Goal: Task Accomplishment & Management: Manage account settings

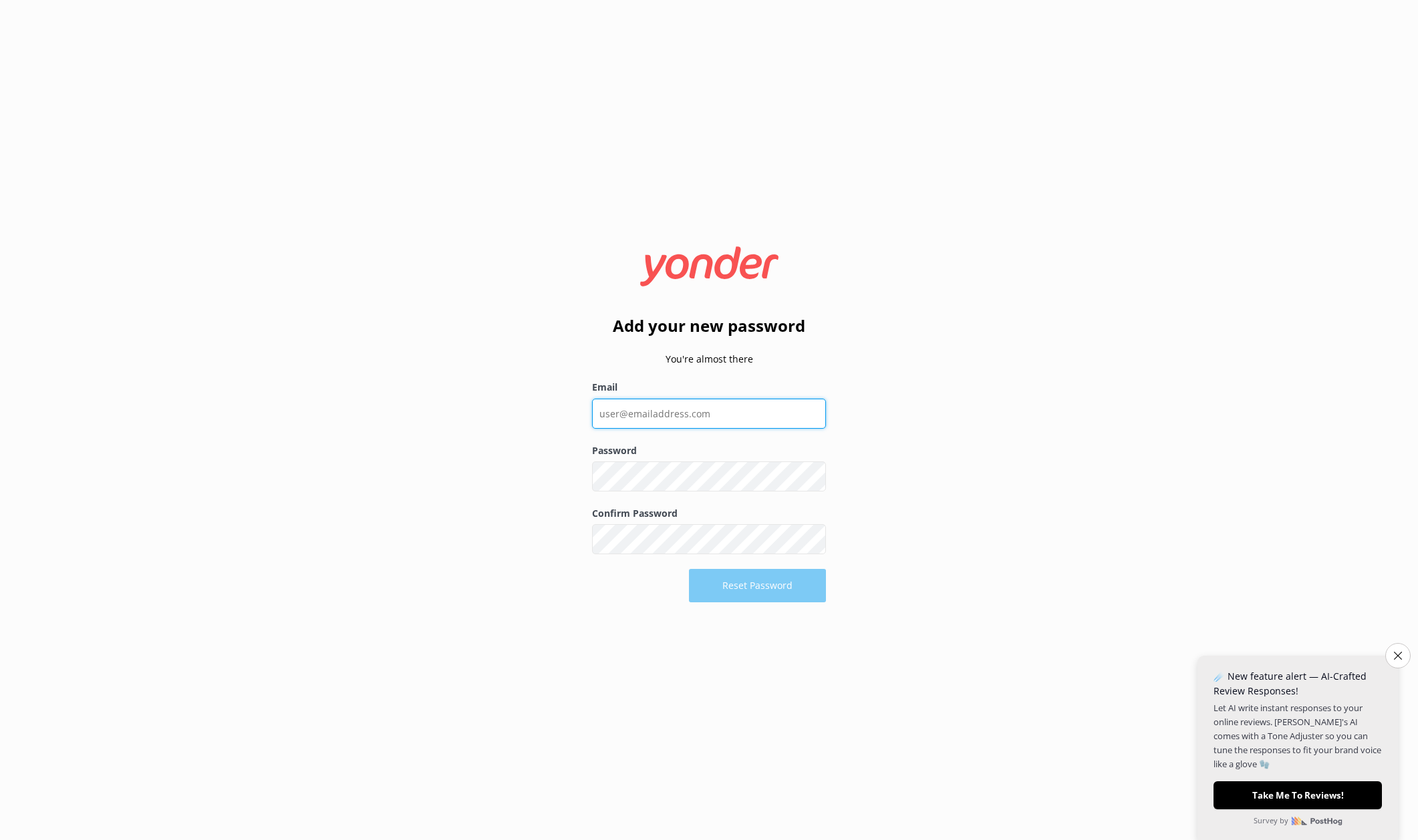
click at [740, 415] on input "Email" at bounding box center [709, 413] width 234 height 30
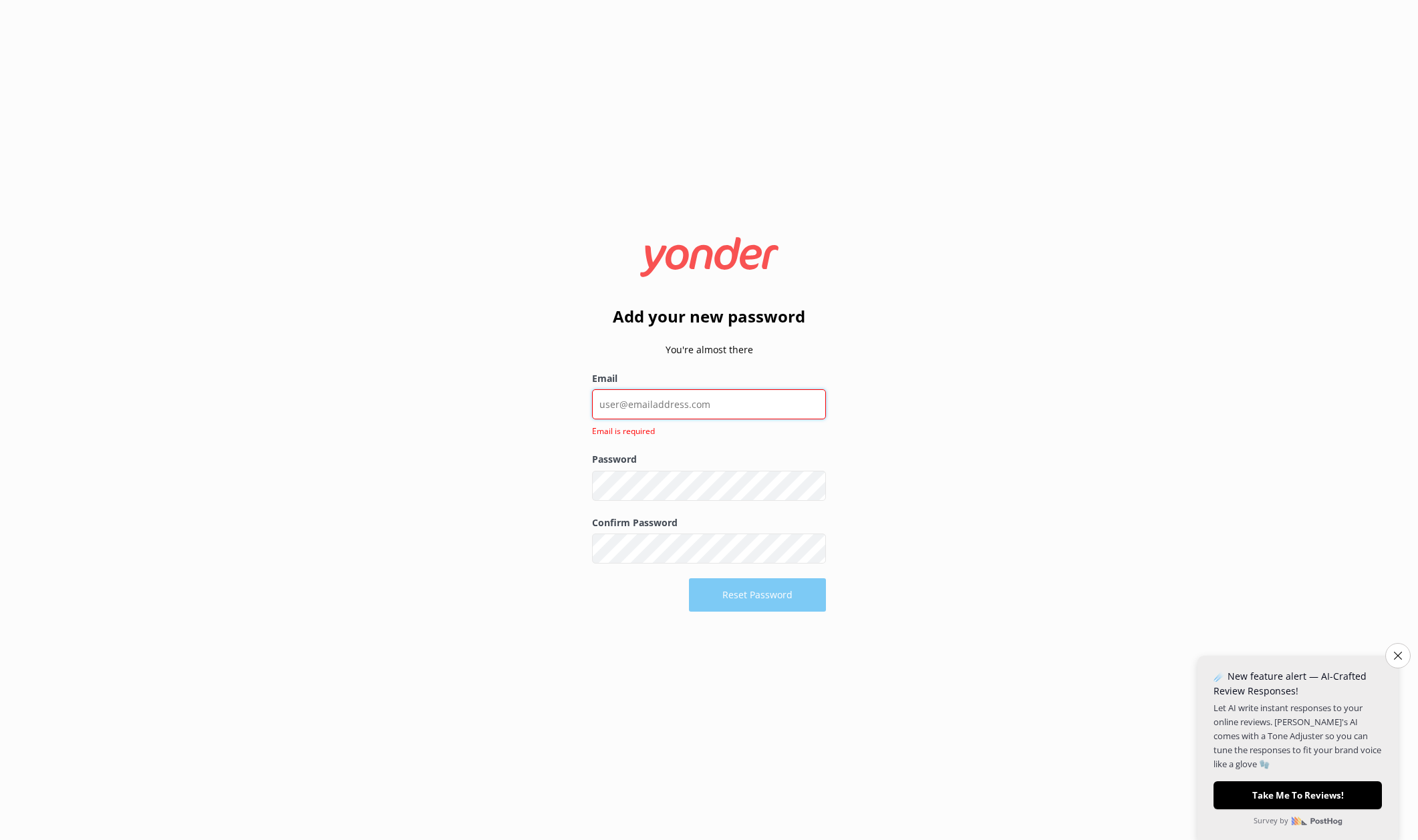
type input "[PERSON_NAME][EMAIL_ADDRESS][DOMAIN_NAME]"
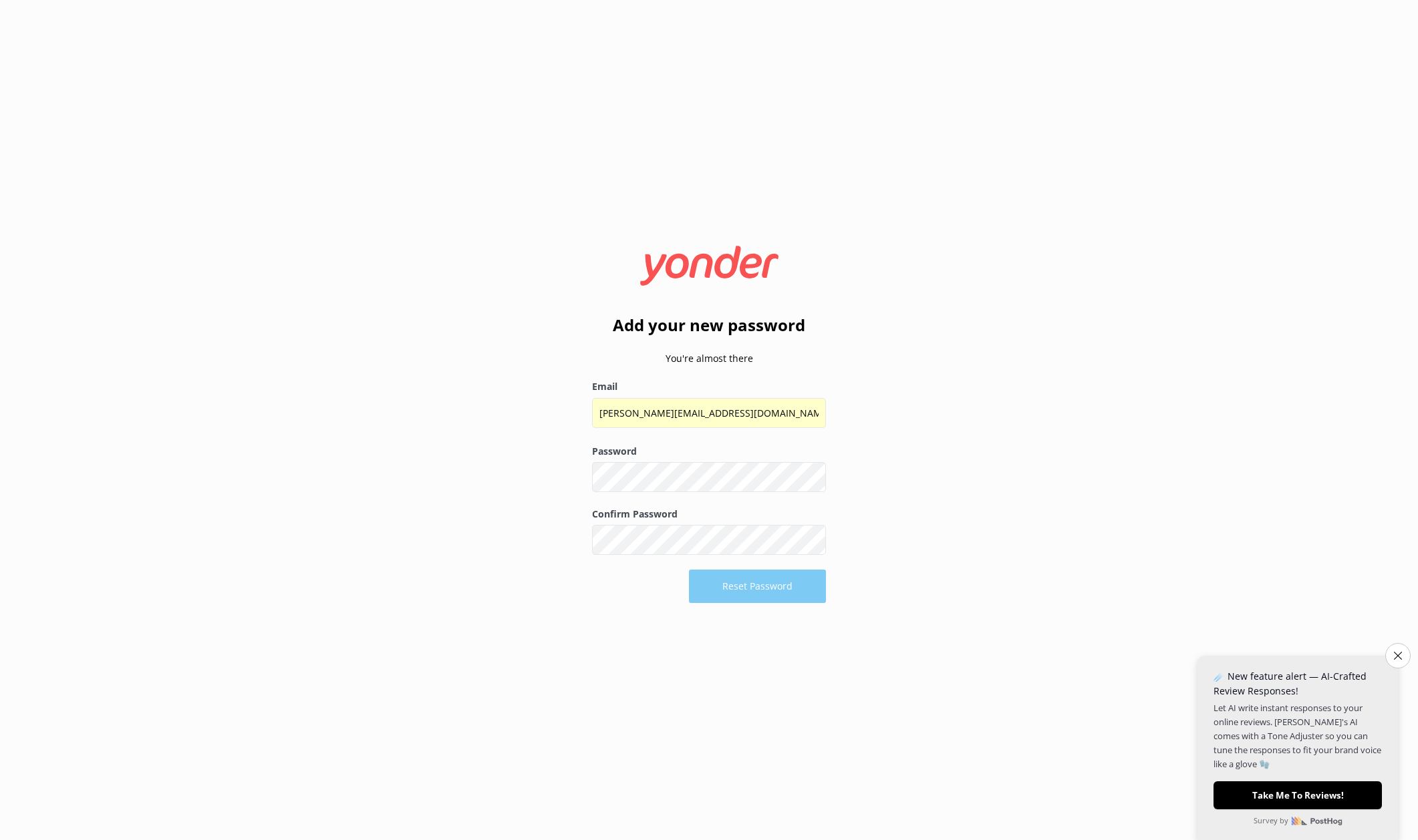
drag, startPoint x: 1010, startPoint y: 464, endPoint x: 817, endPoint y: 483, distance: 193.9
click at [1009, 464] on div "Add your new password You're almost there Email [PERSON_NAME][EMAIL_ADDRESS][DO…" at bounding box center [709, 420] width 1418 height 840
click at [742, 587] on button "Reset Password" at bounding box center [757, 587] width 137 height 33
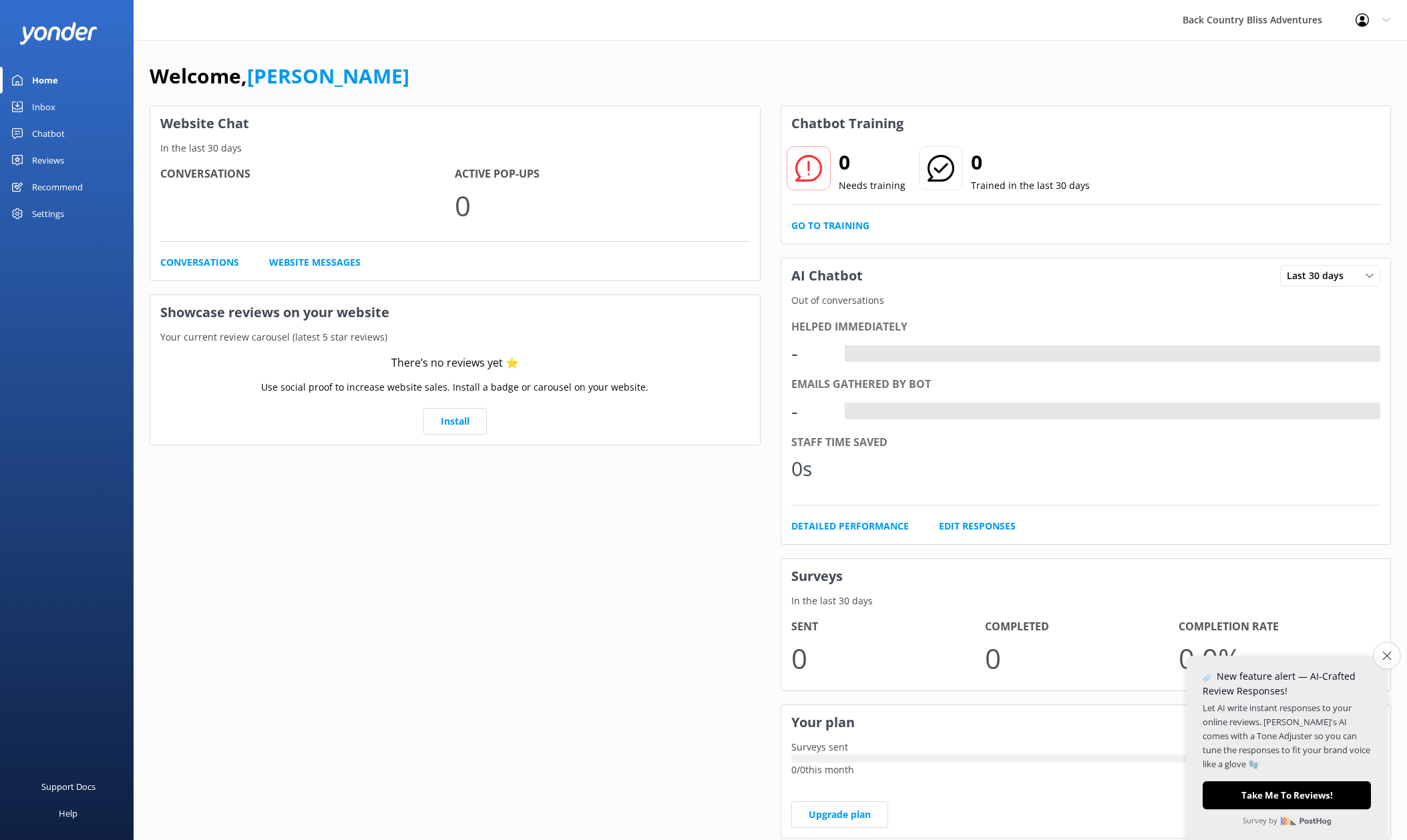
click at [1386, 657] on icon "Close survey" at bounding box center [1387, 656] width 9 height 9
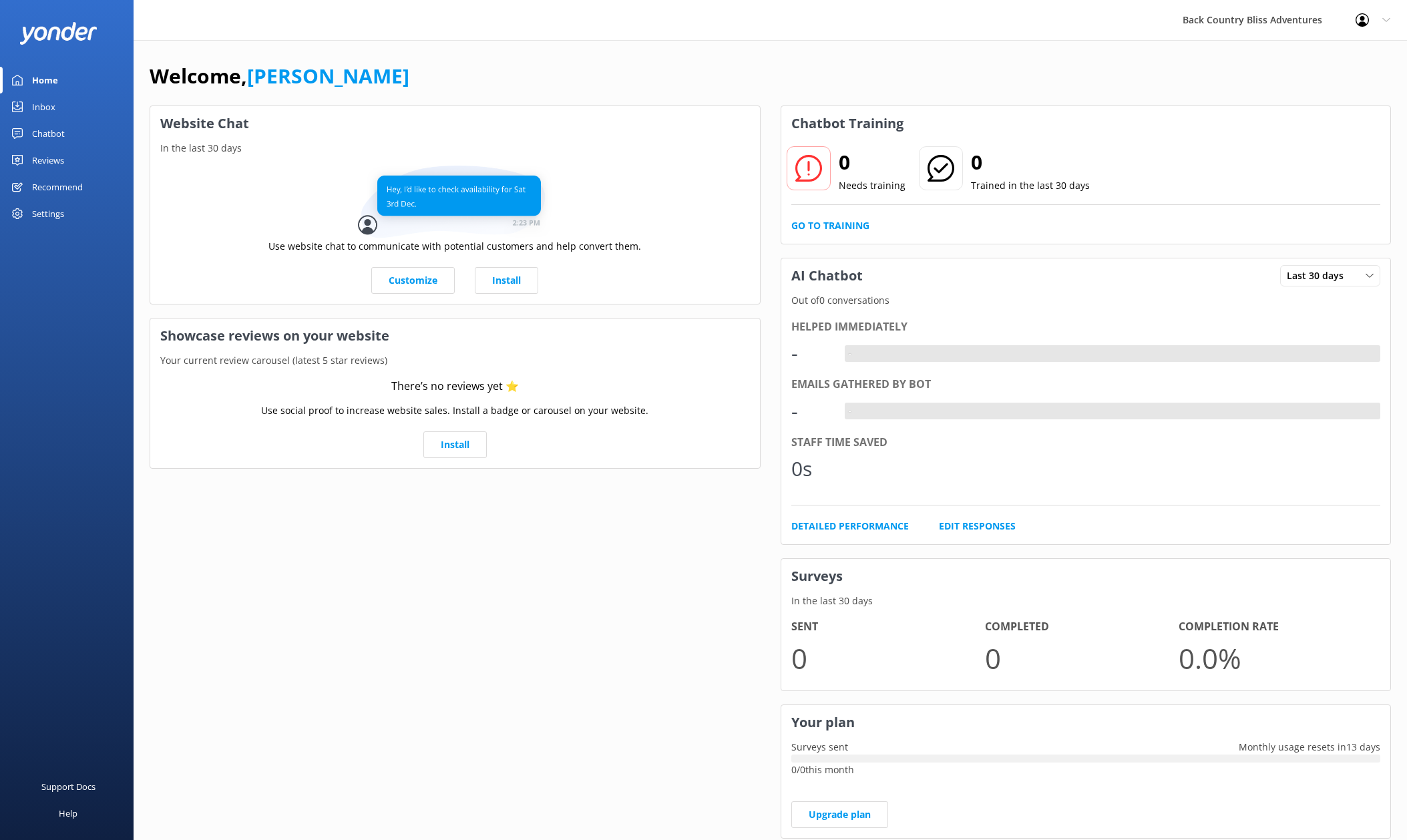
click at [601, 20] on div "Back Country Bliss Adventures Profile Settings Logout" at bounding box center [703, 20] width 1407 height 40
click at [397, 126] on h3 "Website Chat" at bounding box center [455, 124] width 610 height 35
click at [609, 122] on h3 "Website Chat" at bounding box center [455, 124] width 610 height 35
click at [685, 158] on div "Use website chat to communicate with potential customers and help convert them.…" at bounding box center [455, 230] width 610 height 148
click at [53, 131] on div "Chatbot" at bounding box center [48, 133] width 33 height 27
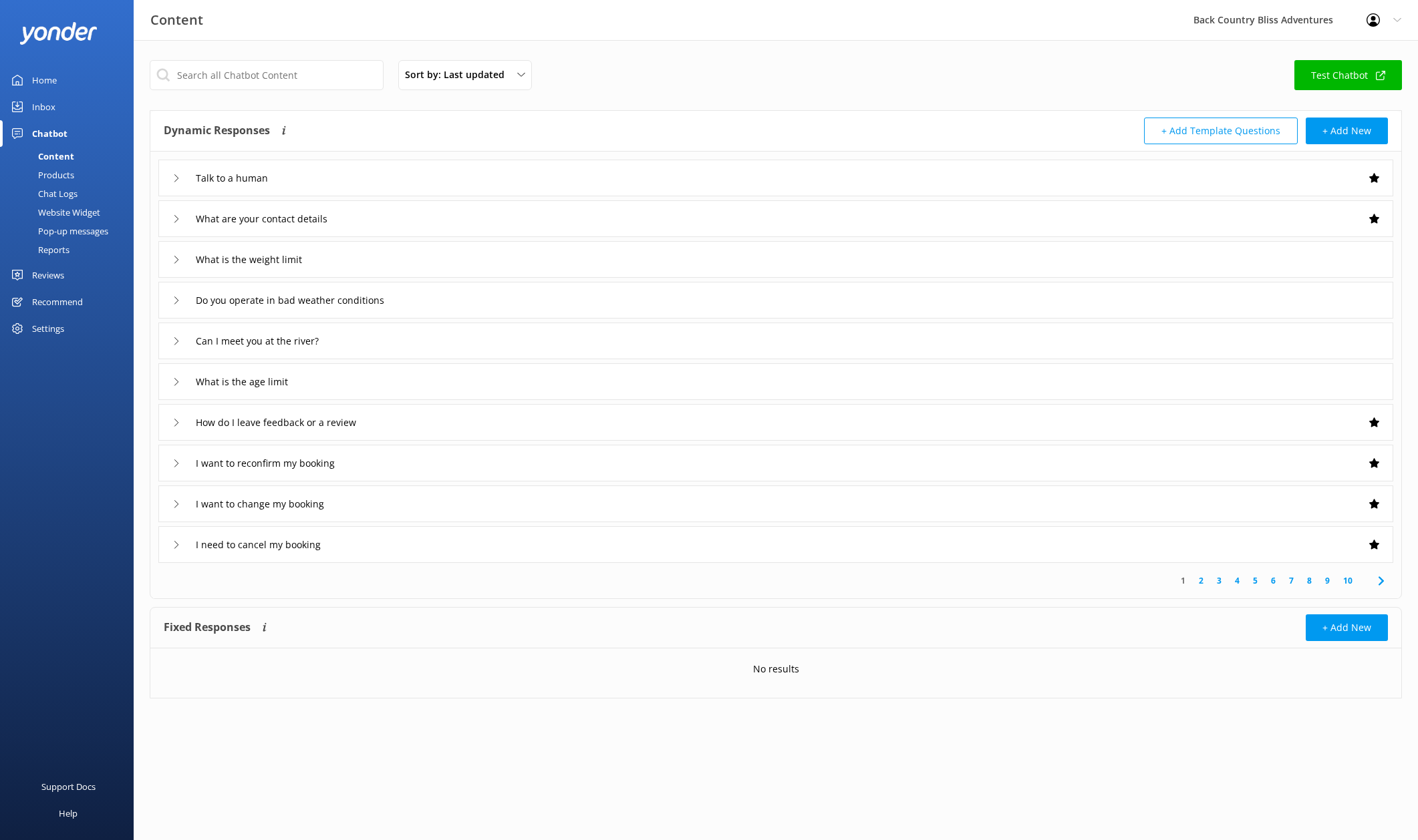
click at [1327, 74] on link "Test Chatbot" at bounding box center [1348, 75] width 108 height 30
click at [55, 387] on div "Home Inbox Chatbot Content Products Chat Logs Website Widget Pop-up messages Re…" at bounding box center [67, 210] width 134 height 420
click at [30, 323] on div "Settings" at bounding box center [67, 328] width 134 height 27
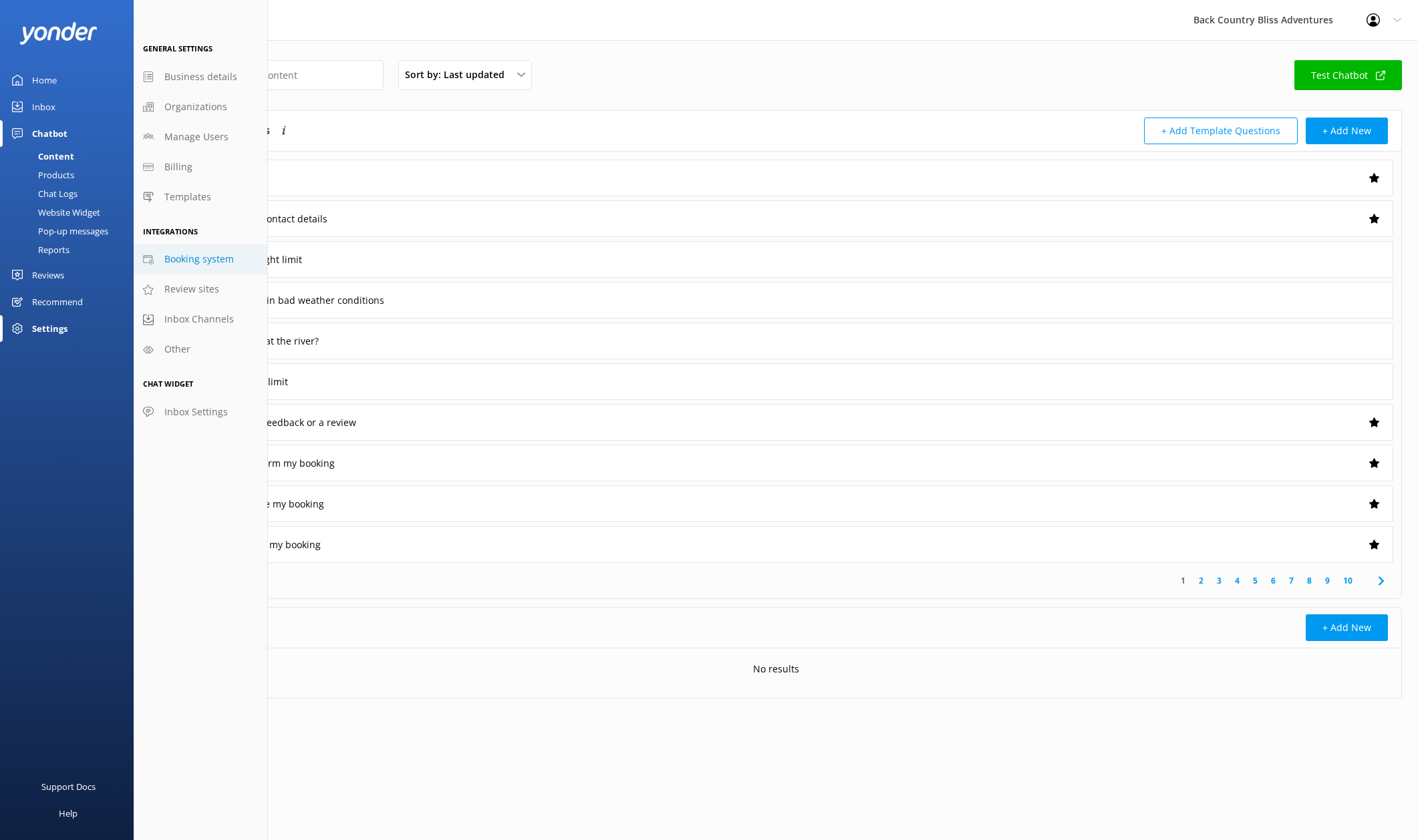
click at [207, 253] on span "Booking system" at bounding box center [199, 259] width 69 height 15
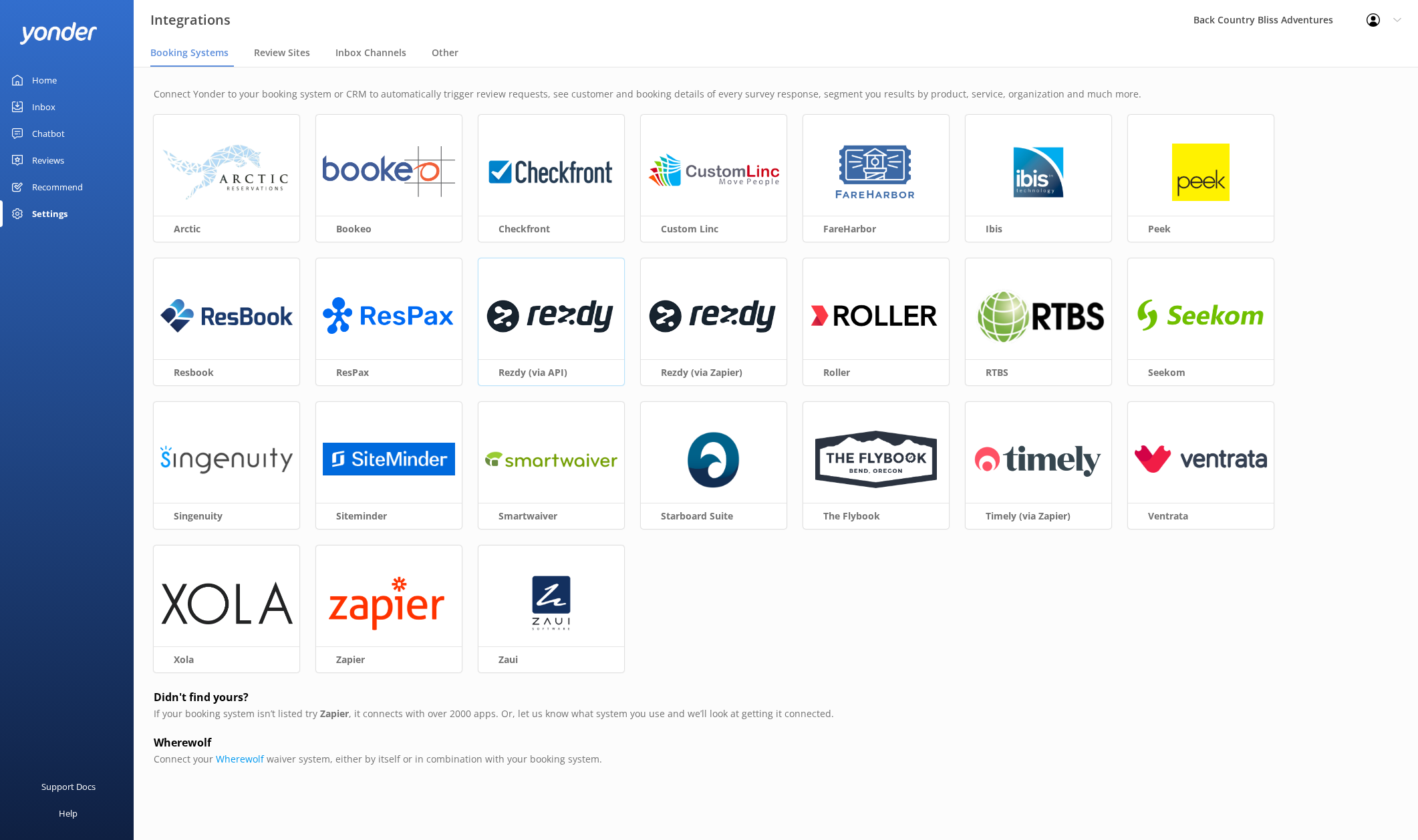
click at [533, 320] on img at bounding box center [551, 316] width 133 height 58
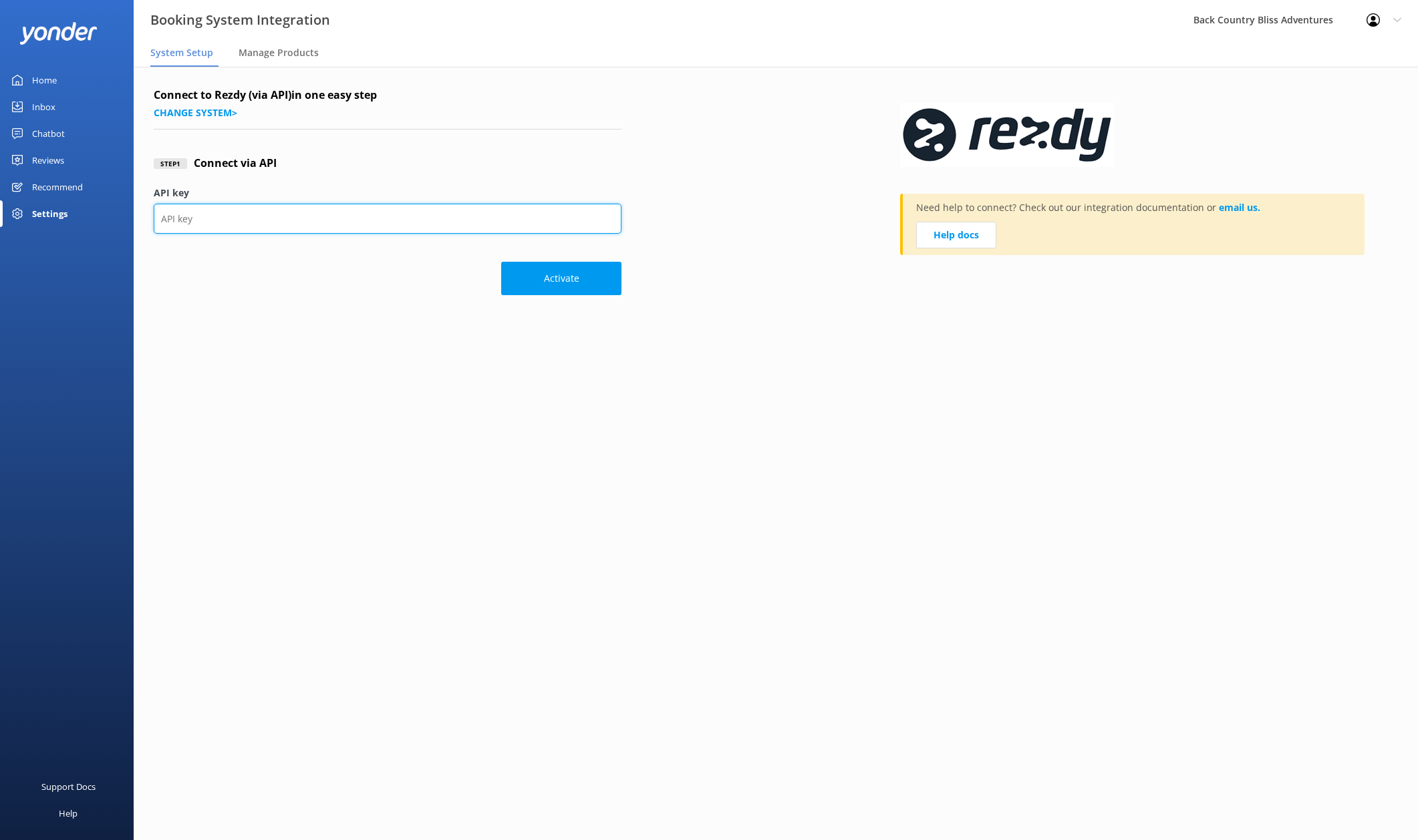
click at [259, 217] on input "API key" at bounding box center [387, 218] width 468 height 30
paste input "3a79ec9e4b5e40ca8713af439ec78f31"
type input "3a79ec9e4b5e40ca8713af439ec78f31"
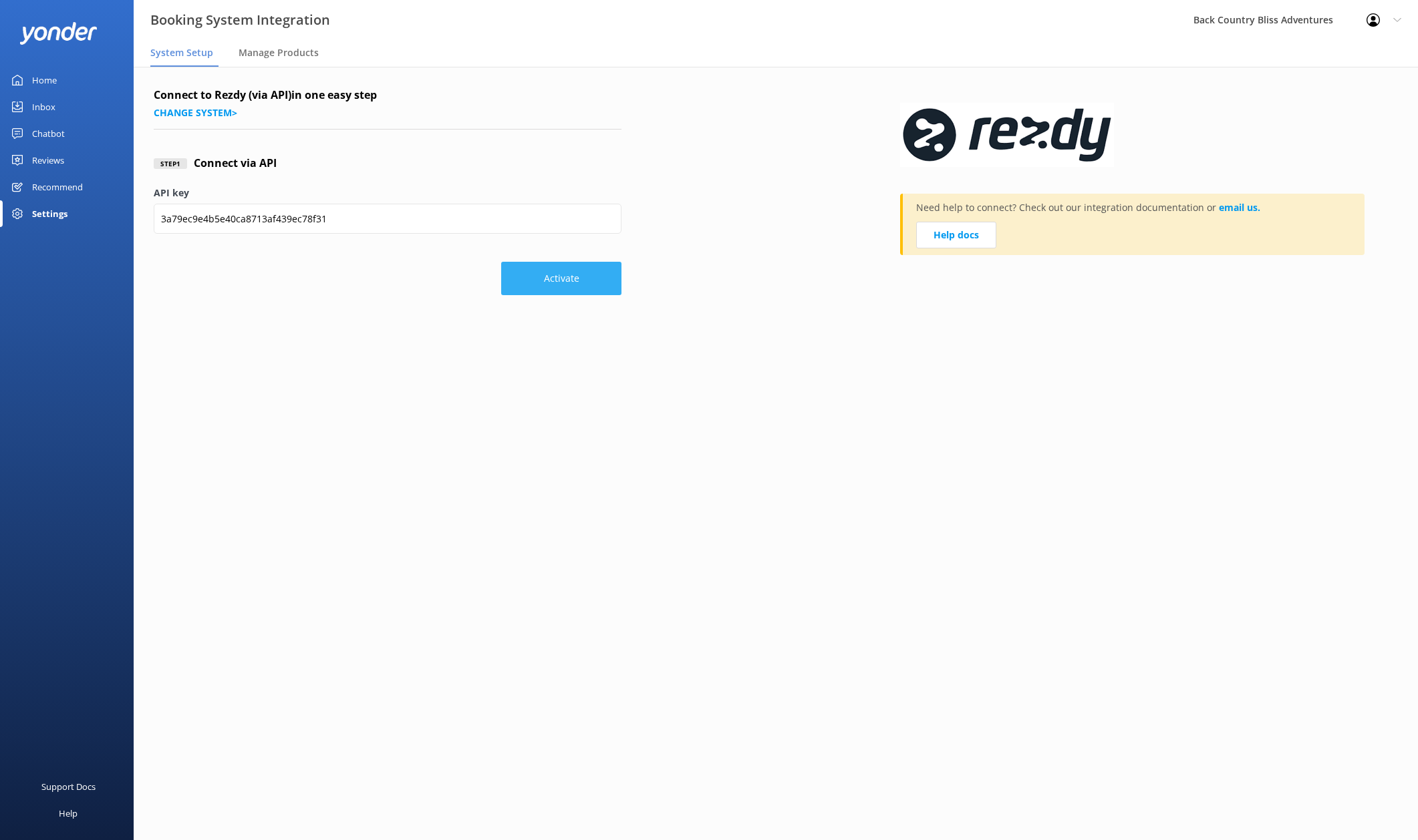
click at [556, 280] on button "Activate" at bounding box center [561, 279] width 120 height 33
click at [266, 49] on span "Manage Products" at bounding box center [279, 52] width 80 height 13
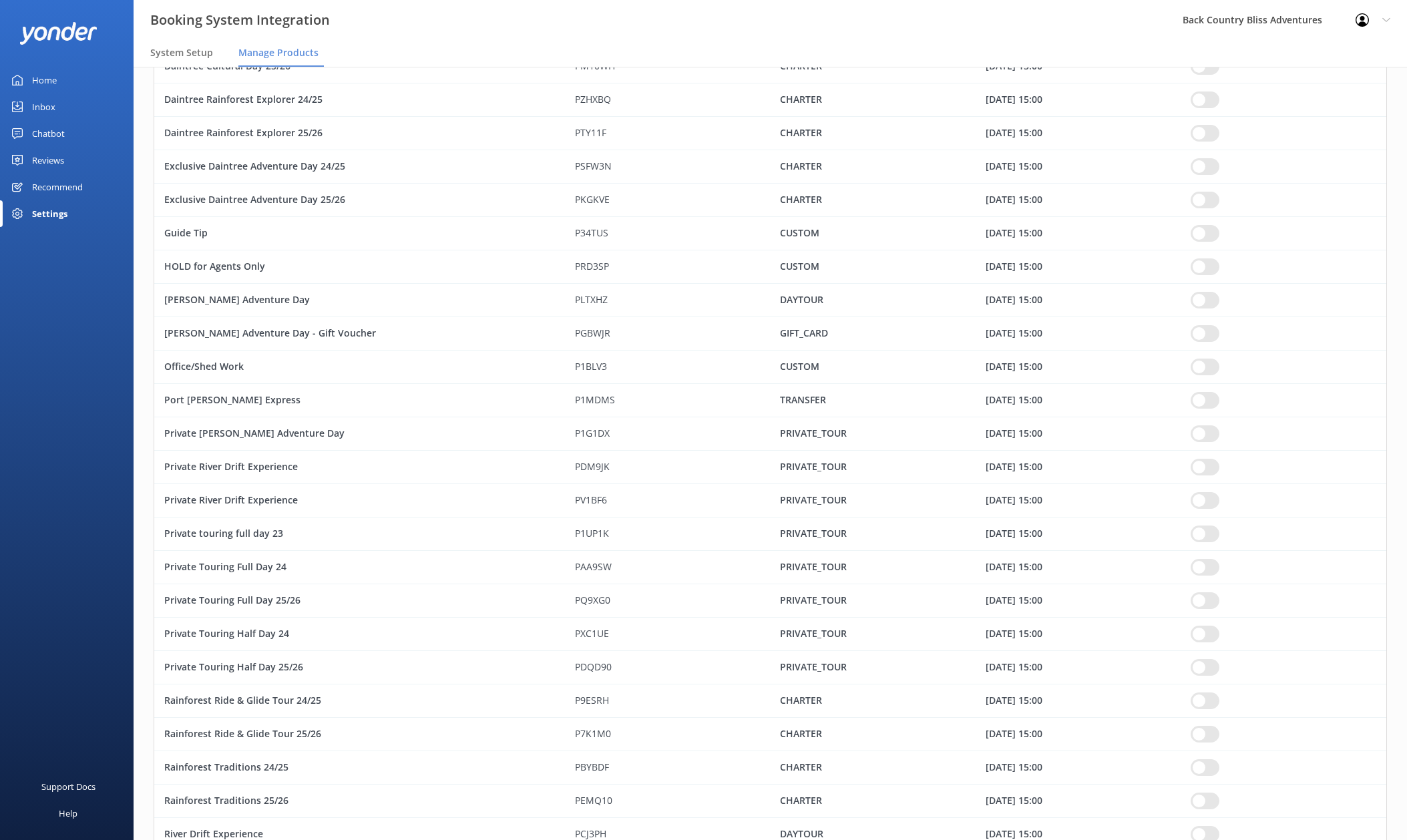
scroll to position [387, 0]
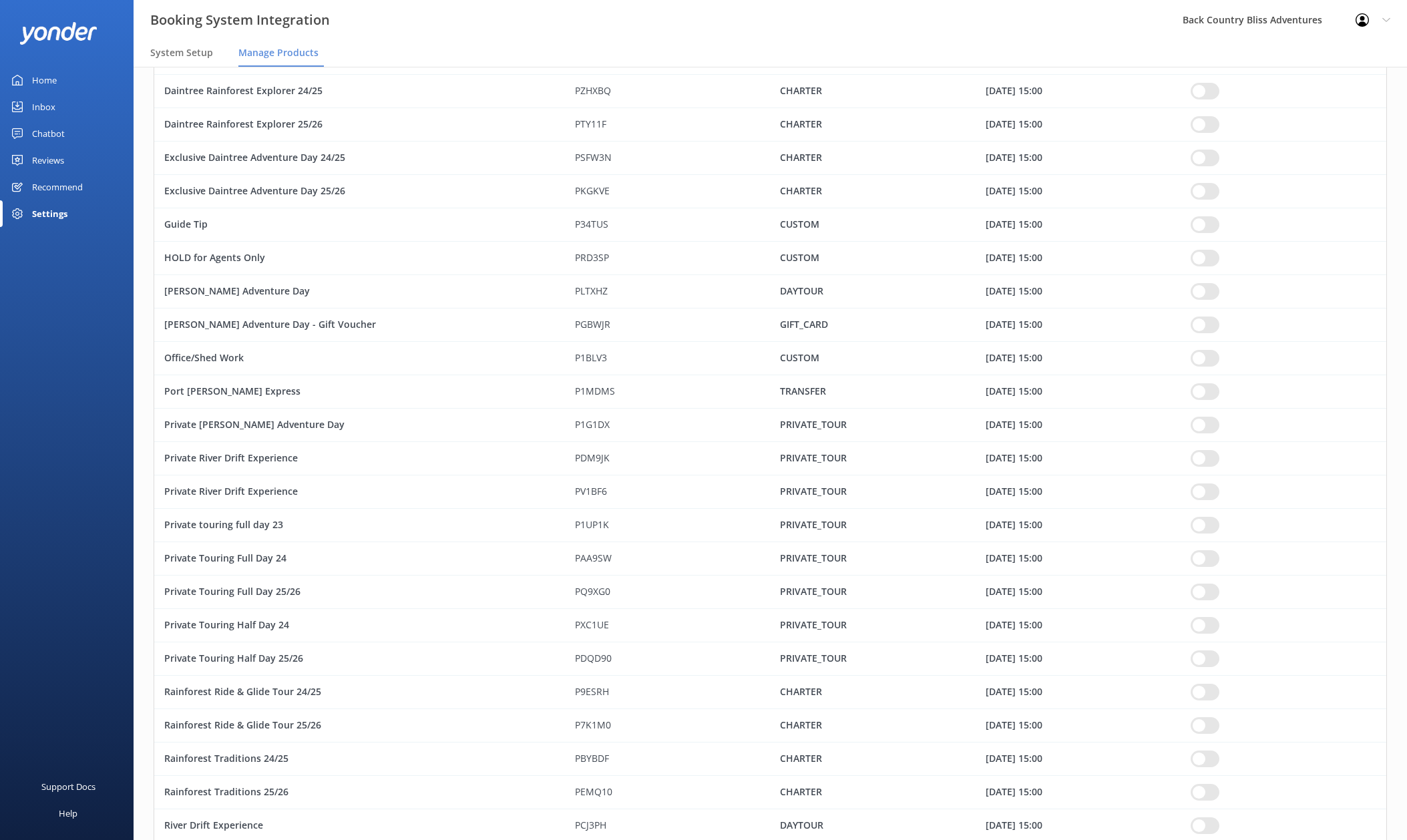
click at [231, 521] on div "Private touring full day 23" at bounding box center [360, 526] width 411 height 33
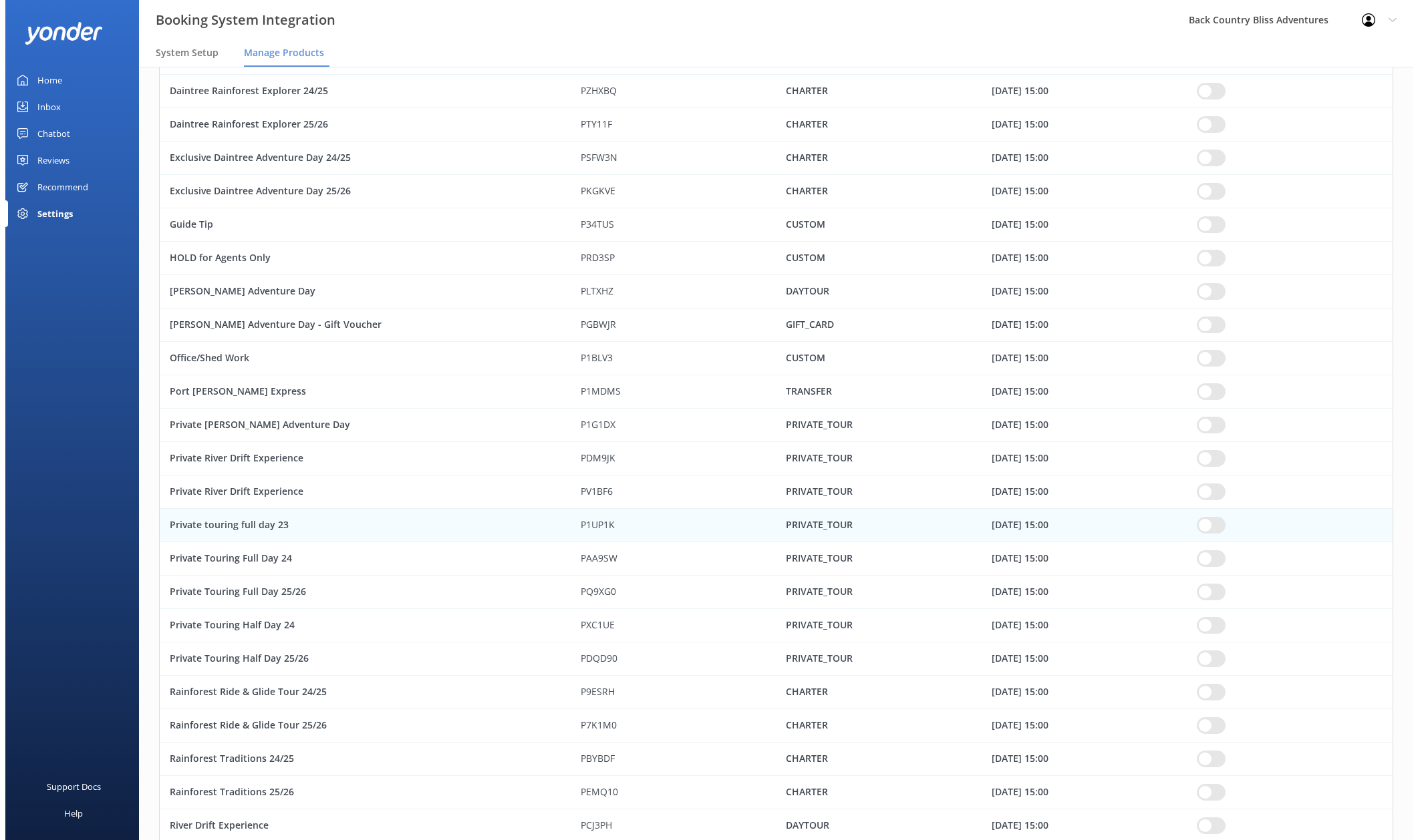
scroll to position [0, 0]
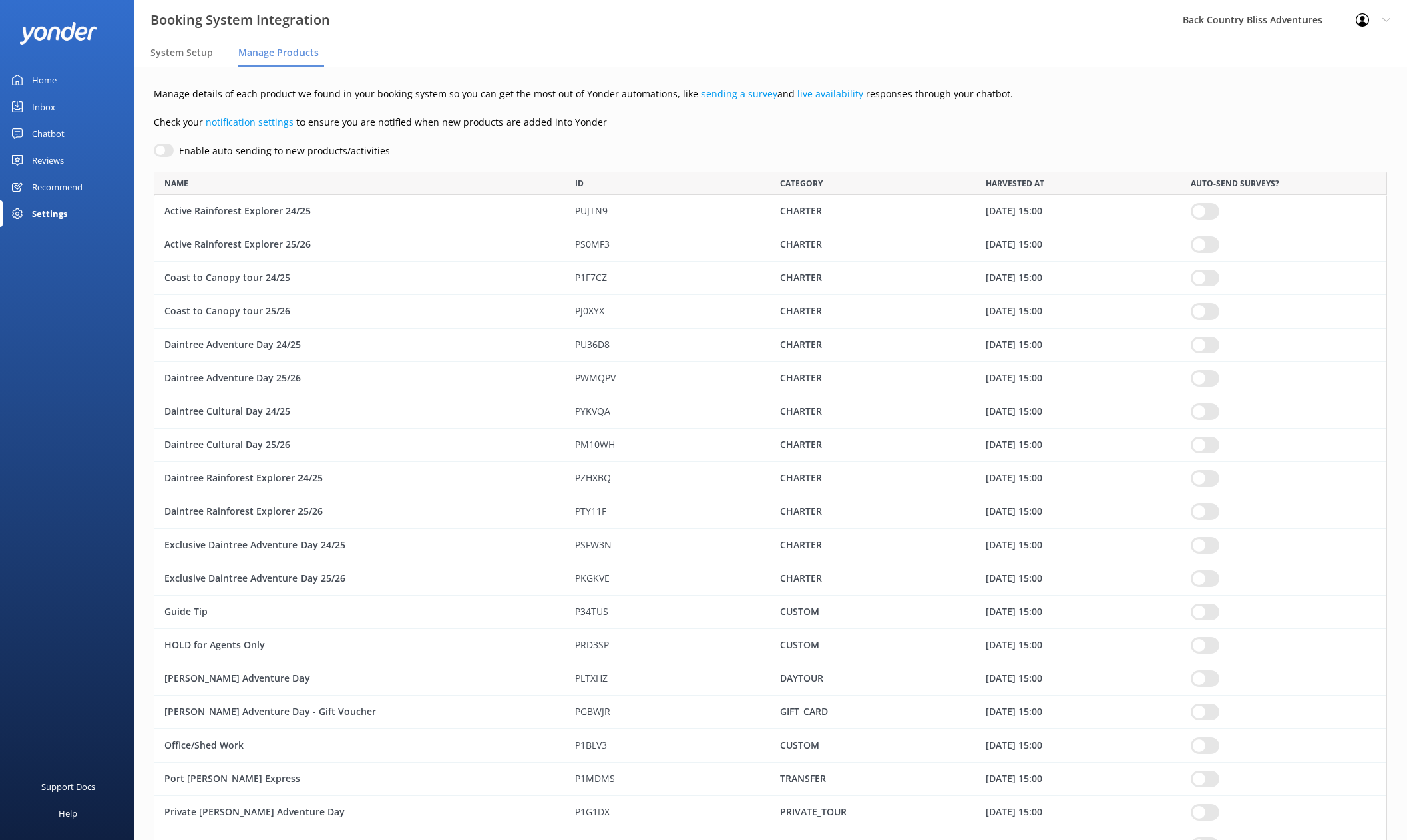
click at [247, 381] on div "Daintree Adventure Day 25/26" at bounding box center [360, 379] width 411 height 33
click at [239, 424] on div "Daintree Cultural Day 24/25" at bounding box center [360, 412] width 411 height 33
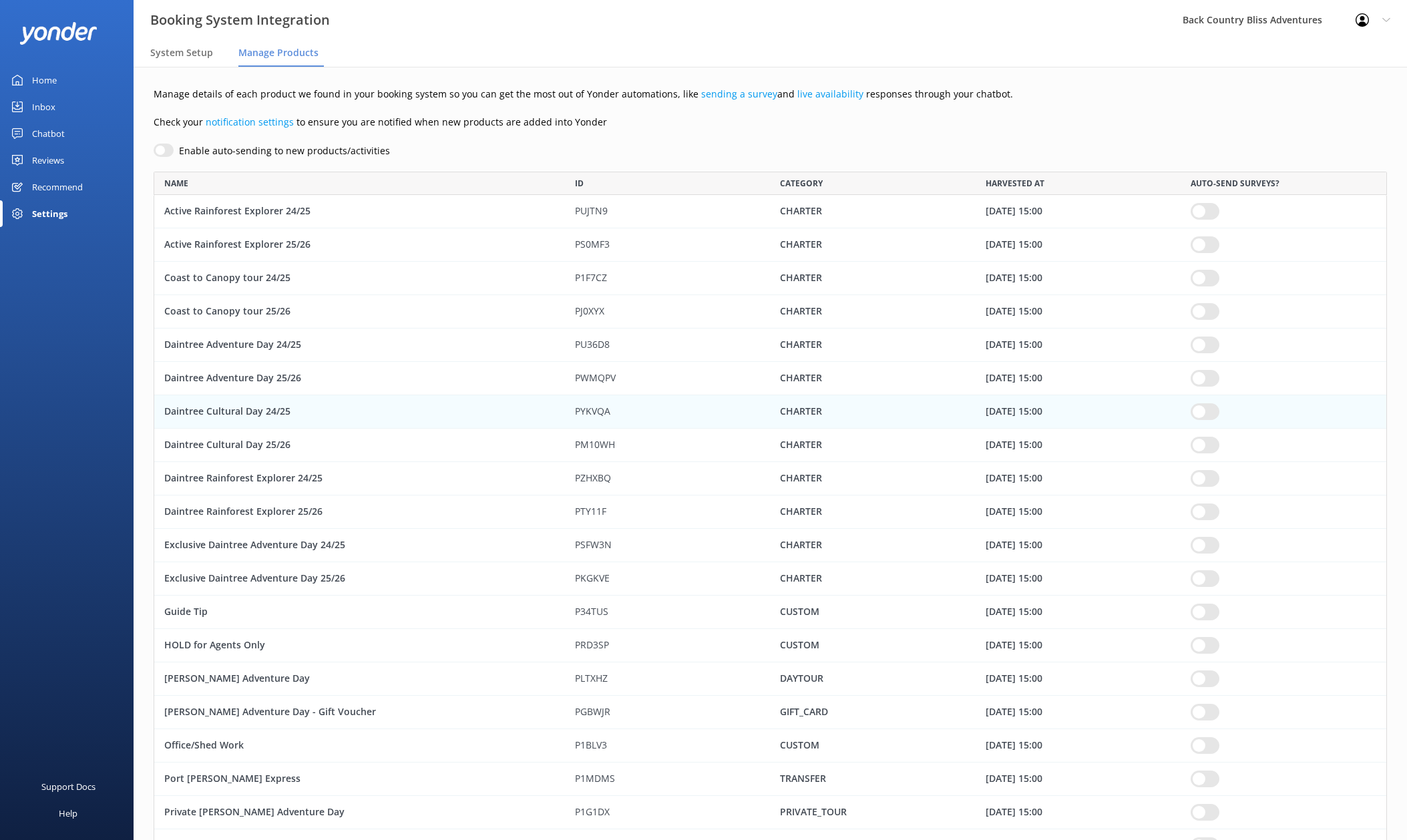
click at [239, 413] on div "Daintree Cultural Day 24/25" at bounding box center [360, 412] width 411 height 33
click at [273, 413] on div "Daintree Cultural Day 24/25" at bounding box center [360, 412] width 411 height 33
click at [855, 119] on p "Check your notification settings to ensure you are notified when new products a…" at bounding box center [770, 122] width 1234 height 15
click at [54, 216] on div "Settings" at bounding box center [49, 213] width 36 height 27
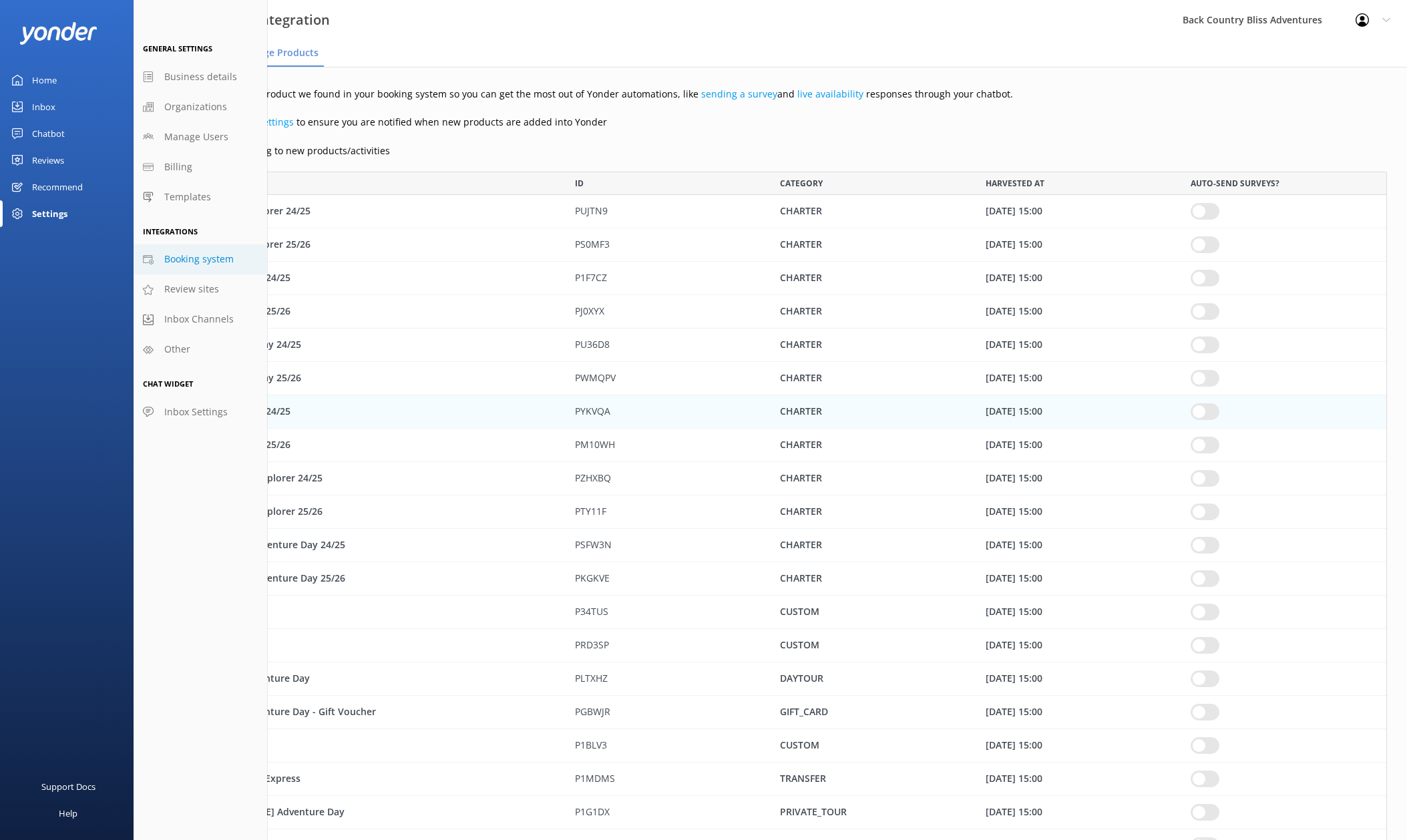
click at [460, 100] on p "Manage details of each product we found in your booking system so you can get t…" at bounding box center [770, 94] width 1234 height 15
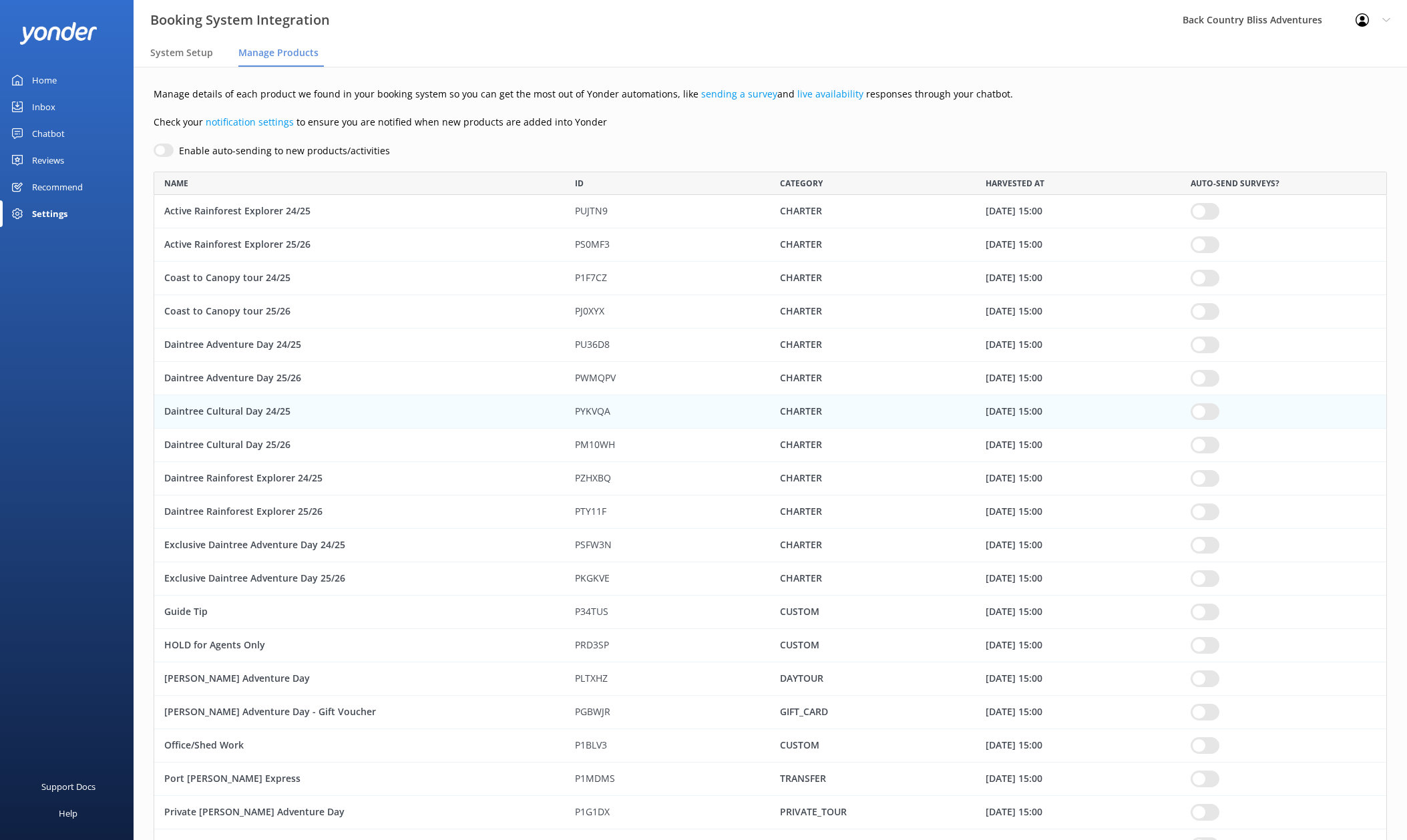
click at [496, 156] on div "Enable auto-sending to new products/activities" at bounding box center [770, 151] width 1234 height 15
click at [608, 146] on div "Enable auto-sending to new products/activities" at bounding box center [770, 151] width 1234 height 15
click at [59, 127] on div "Chatbot" at bounding box center [48, 133] width 33 height 27
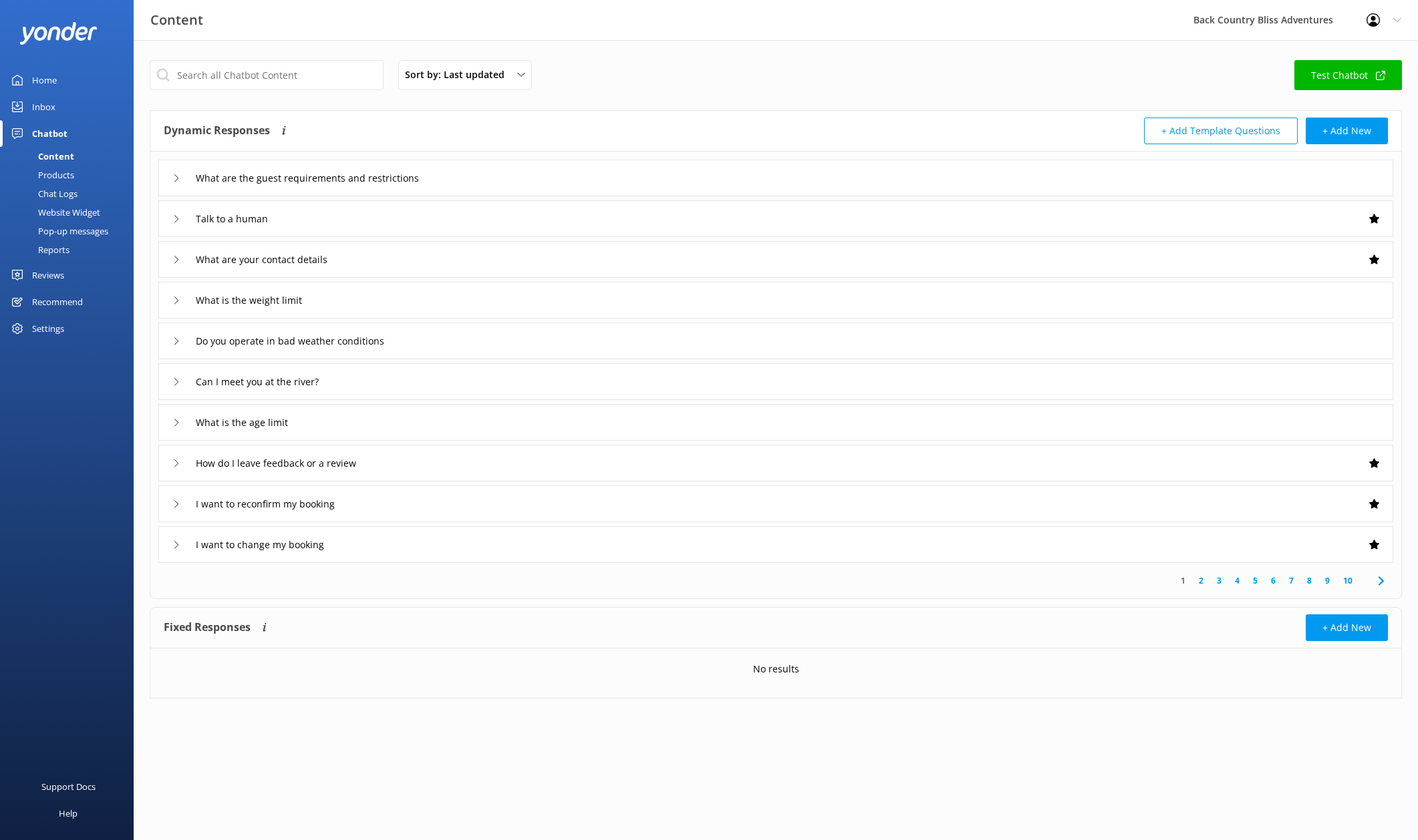
click at [1319, 71] on link "Test Chatbot" at bounding box center [1348, 75] width 108 height 30
click at [356, 35] on div "Content Back Country Bliss Adventures Profile Settings Logout" at bounding box center [709, 20] width 1418 height 40
click at [44, 329] on div "Settings" at bounding box center [48, 328] width 32 height 27
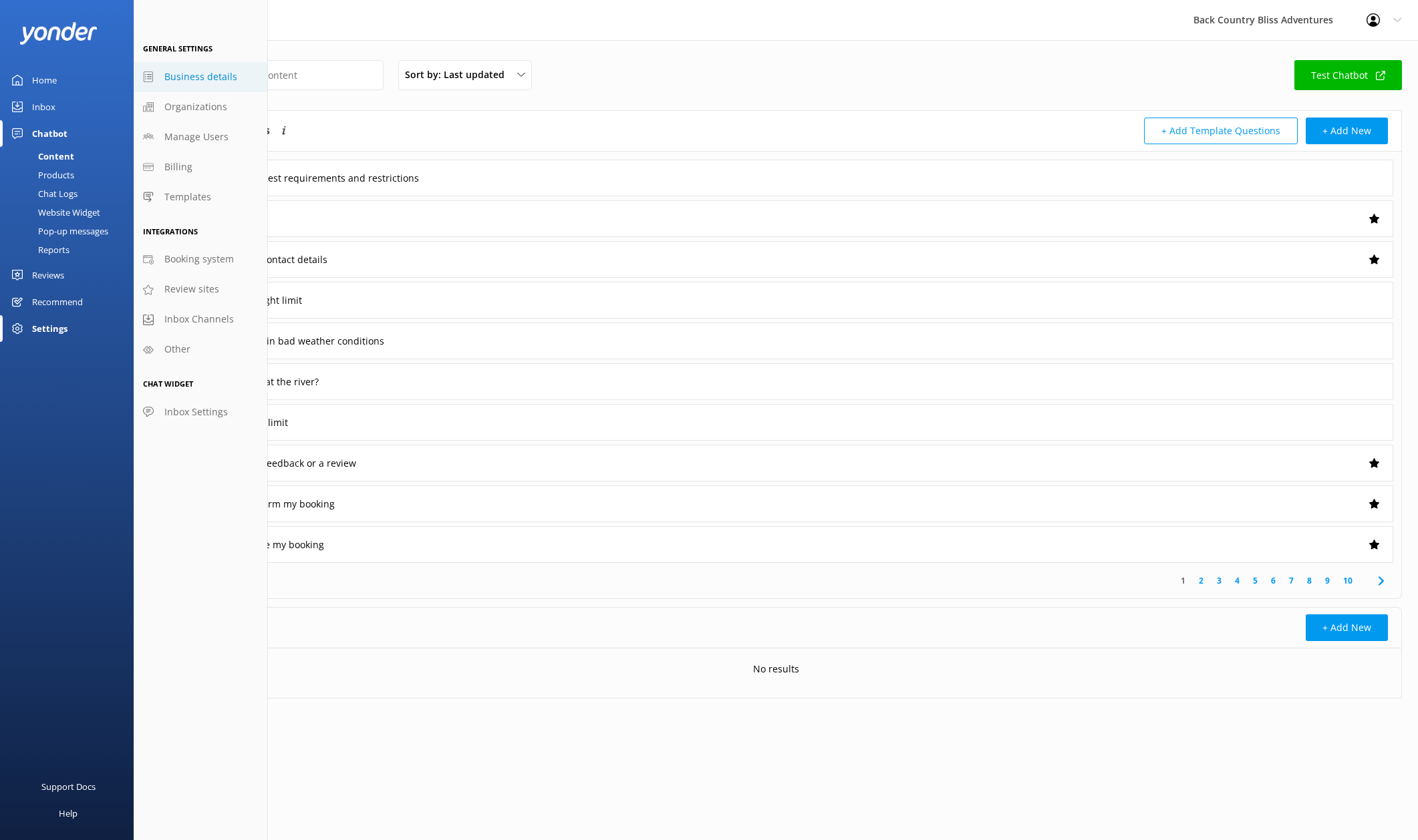
click at [200, 70] on span "Business details" at bounding box center [201, 76] width 73 height 15
select select "[GEOGRAPHIC_DATA]/[GEOGRAPHIC_DATA]"
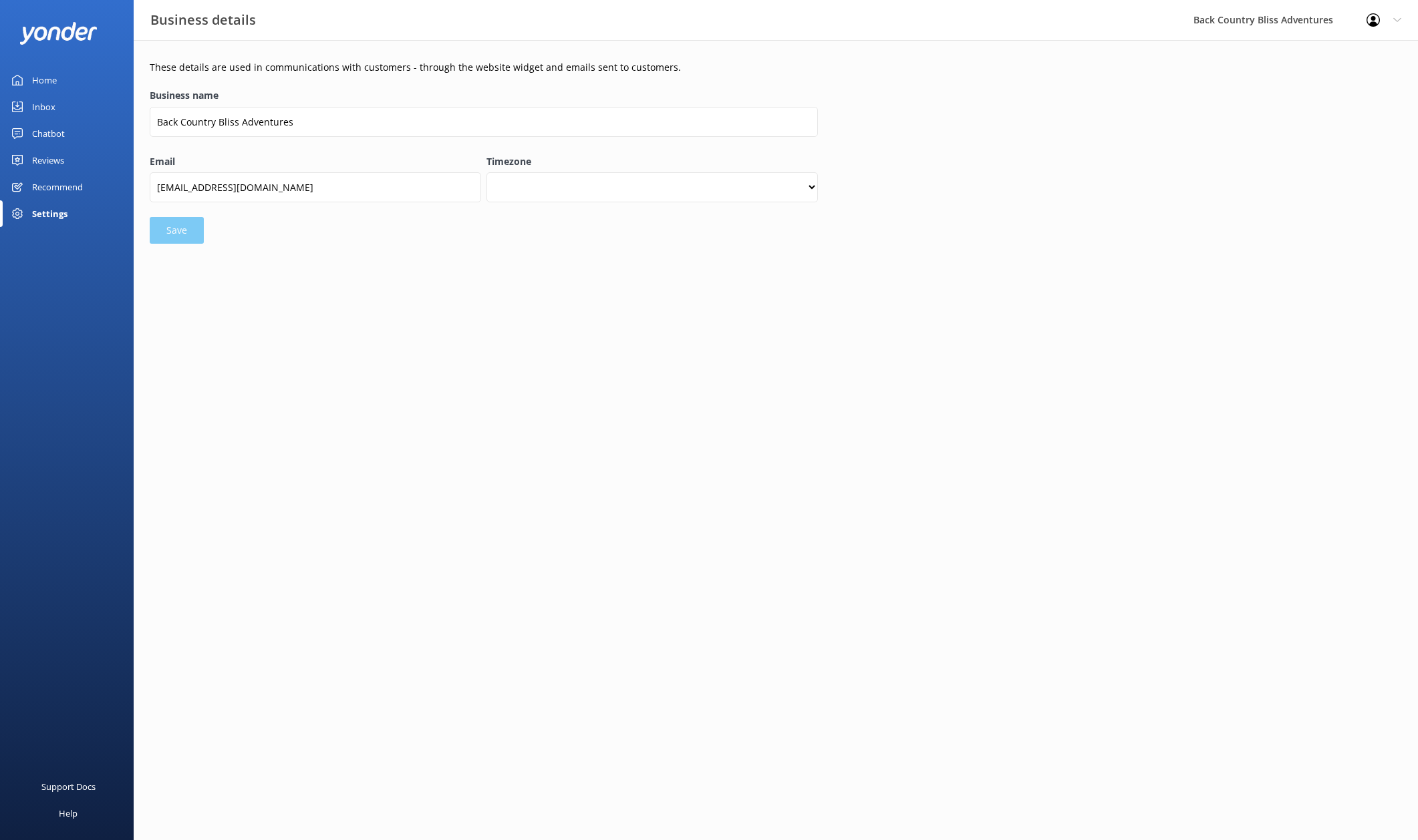
click at [25, 215] on div "Settings" at bounding box center [67, 213] width 134 height 27
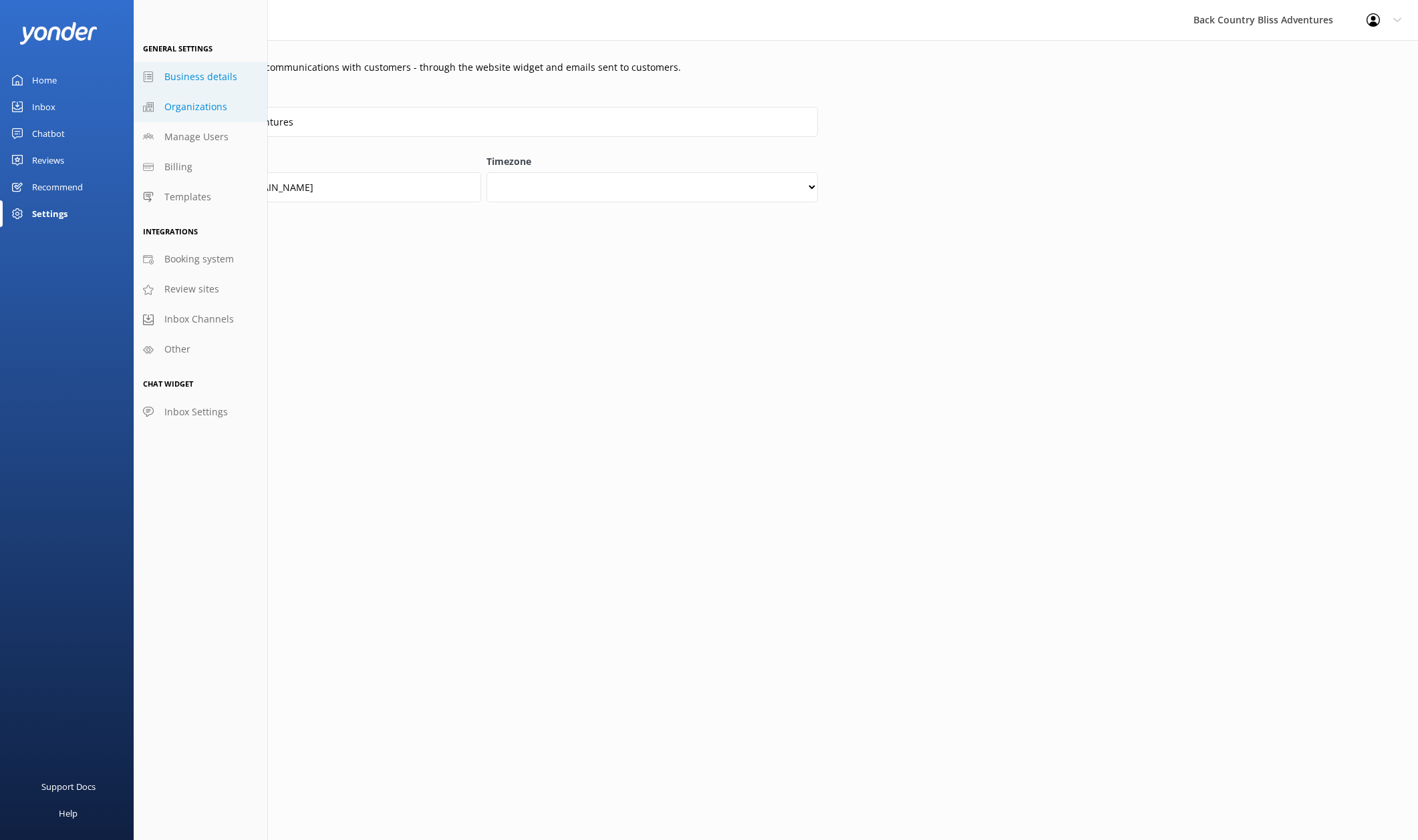
click at [192, 101] on span "Organizations" at bounding box center [196, 107] width 63 height 15
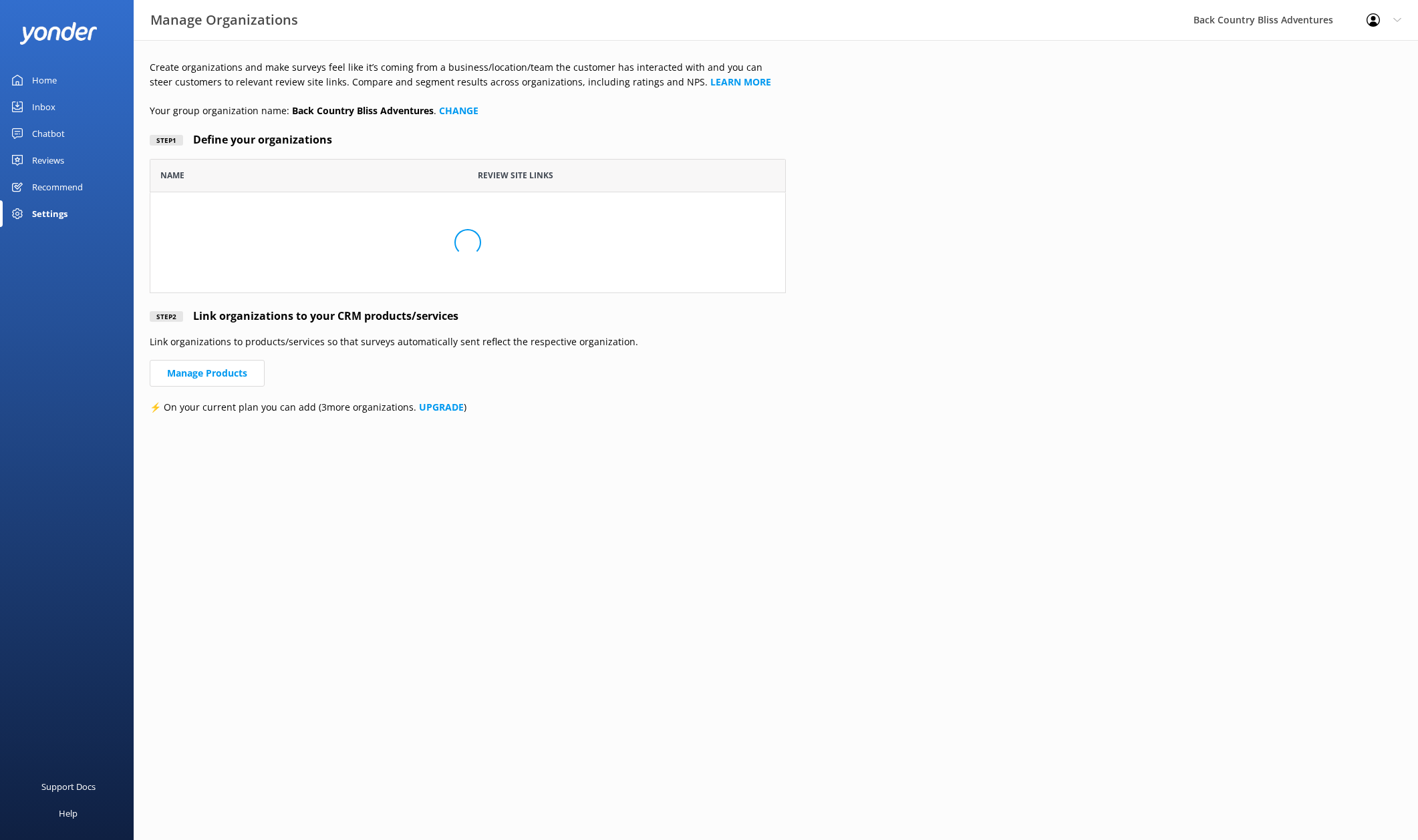
scroll to position [124, 626]
click at [44, 213] on div "Settings" at bounding box center [50, 213] width 36 height 27
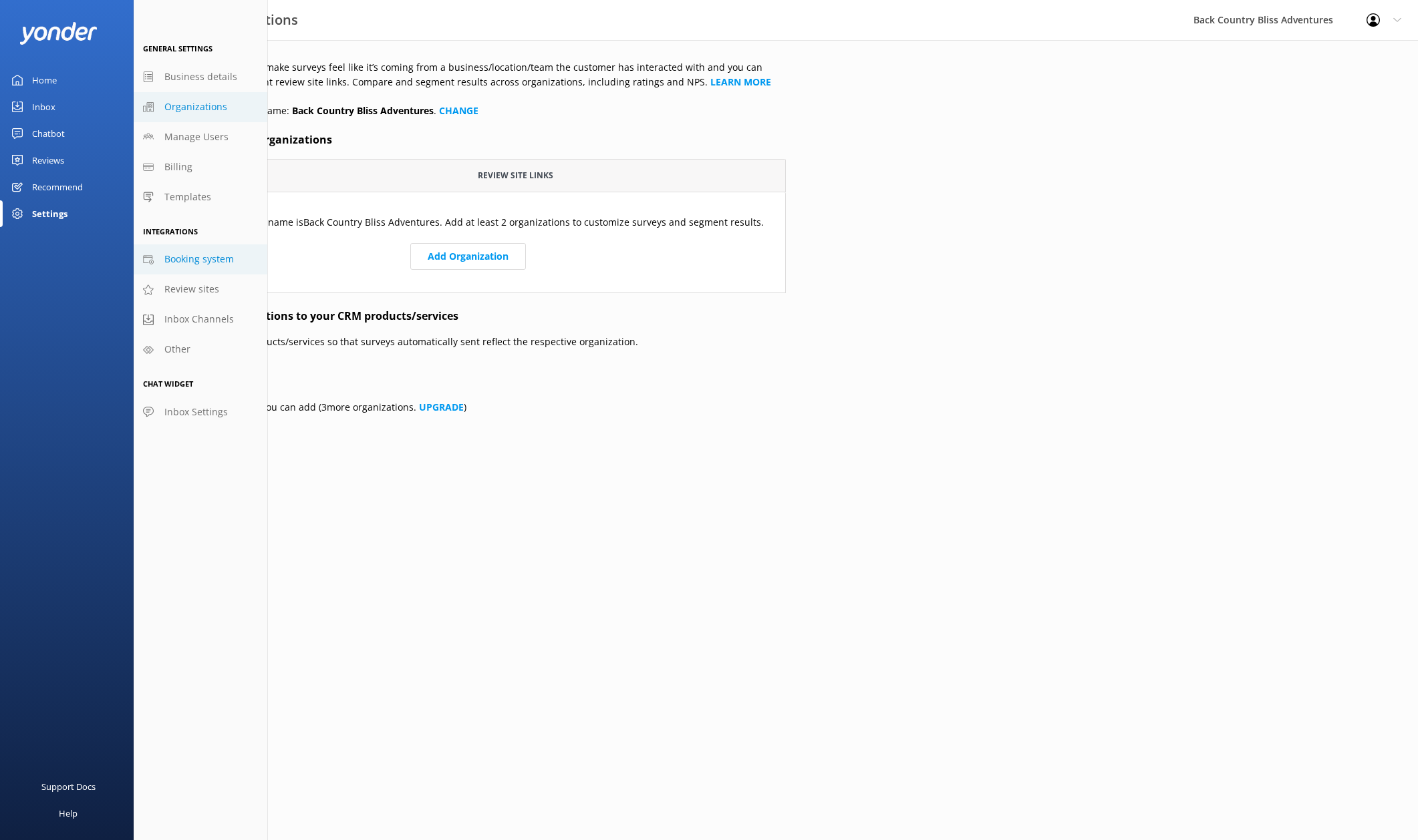
click at [198, 260] on span "Booking system" at bounding box center [199, 259] width 69 height 15
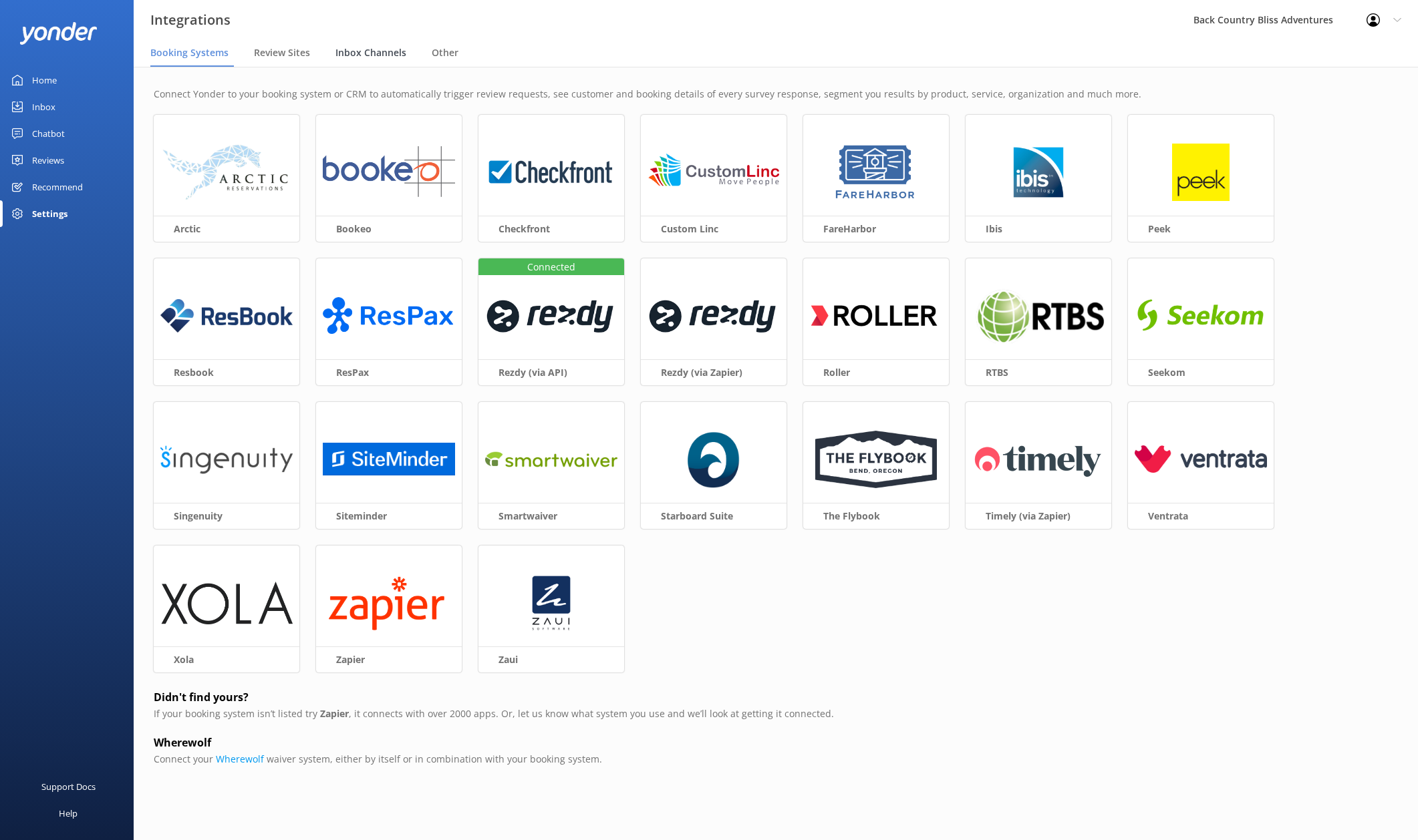
click at [364, 55] on span "Inbox Channels" at bounding box center [371, 52] width 71 height 13
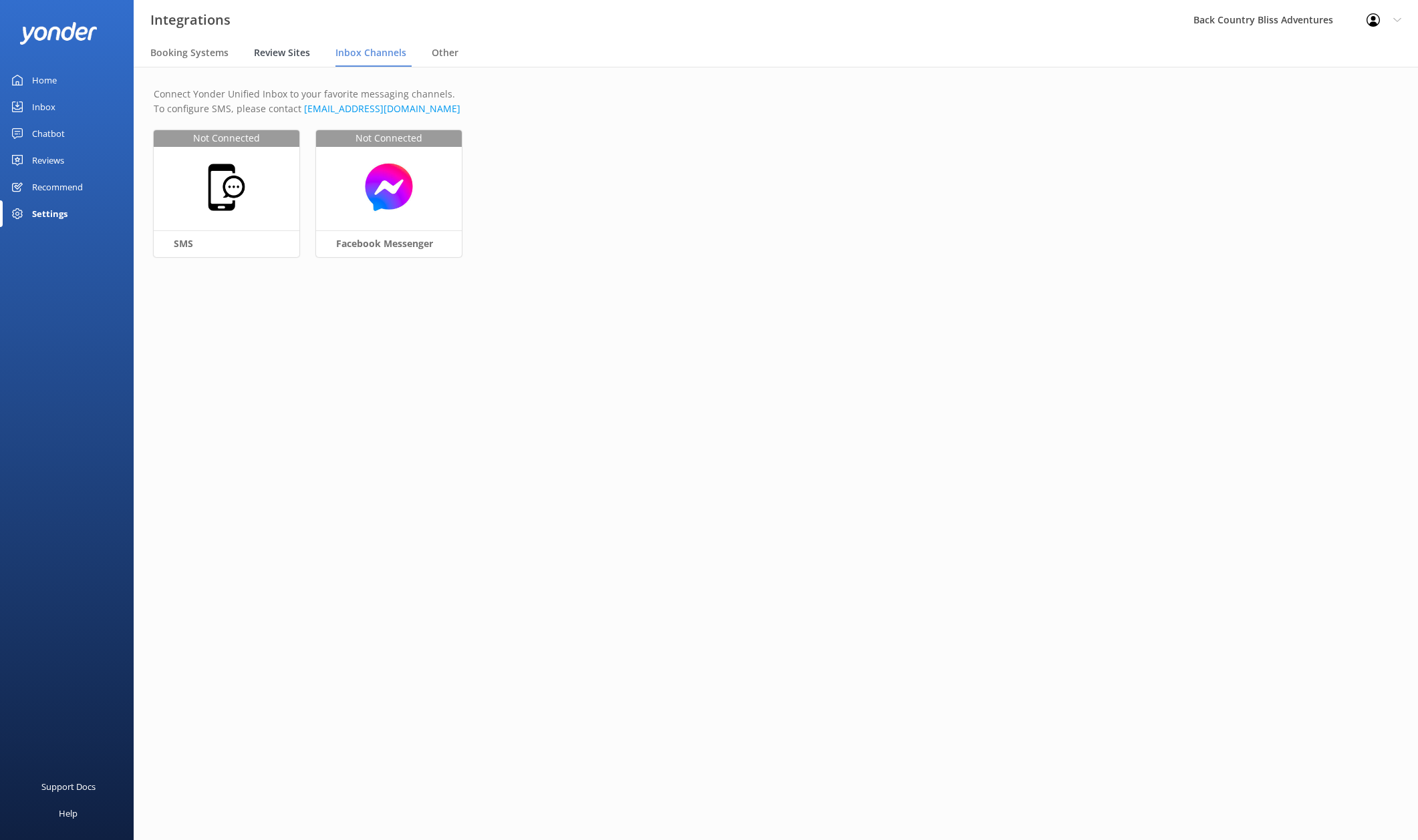
click at [303, 50] on span "Review Sites" at bounding box center [282, 52] width 56 height 13
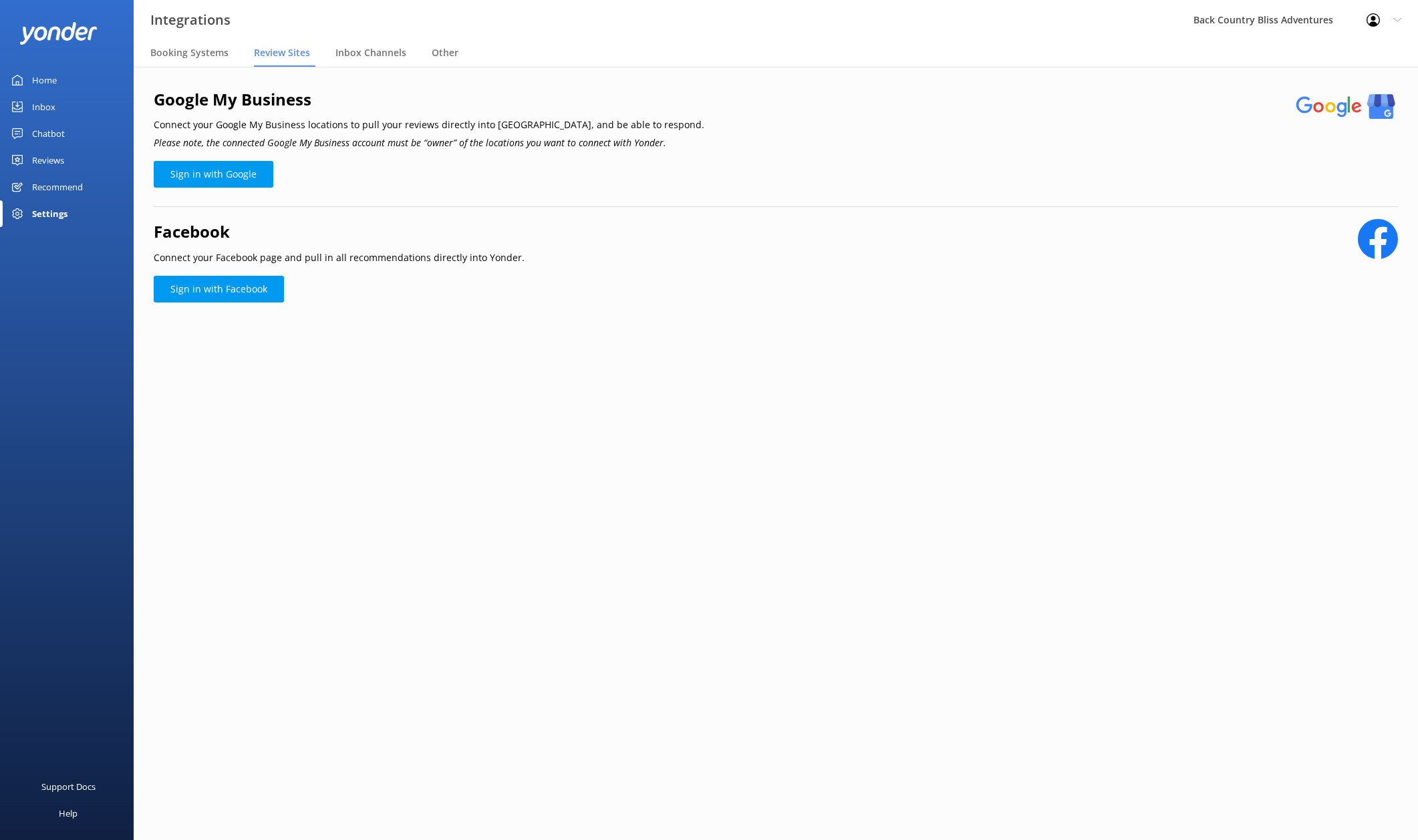
click at [239, 95] on h2 "Google My Business" at bounding box center [429, 99] width 551 height 25
click at [368, 61] on div "Inbox Channels" at bounding box center [374, 53] width 76 height 27
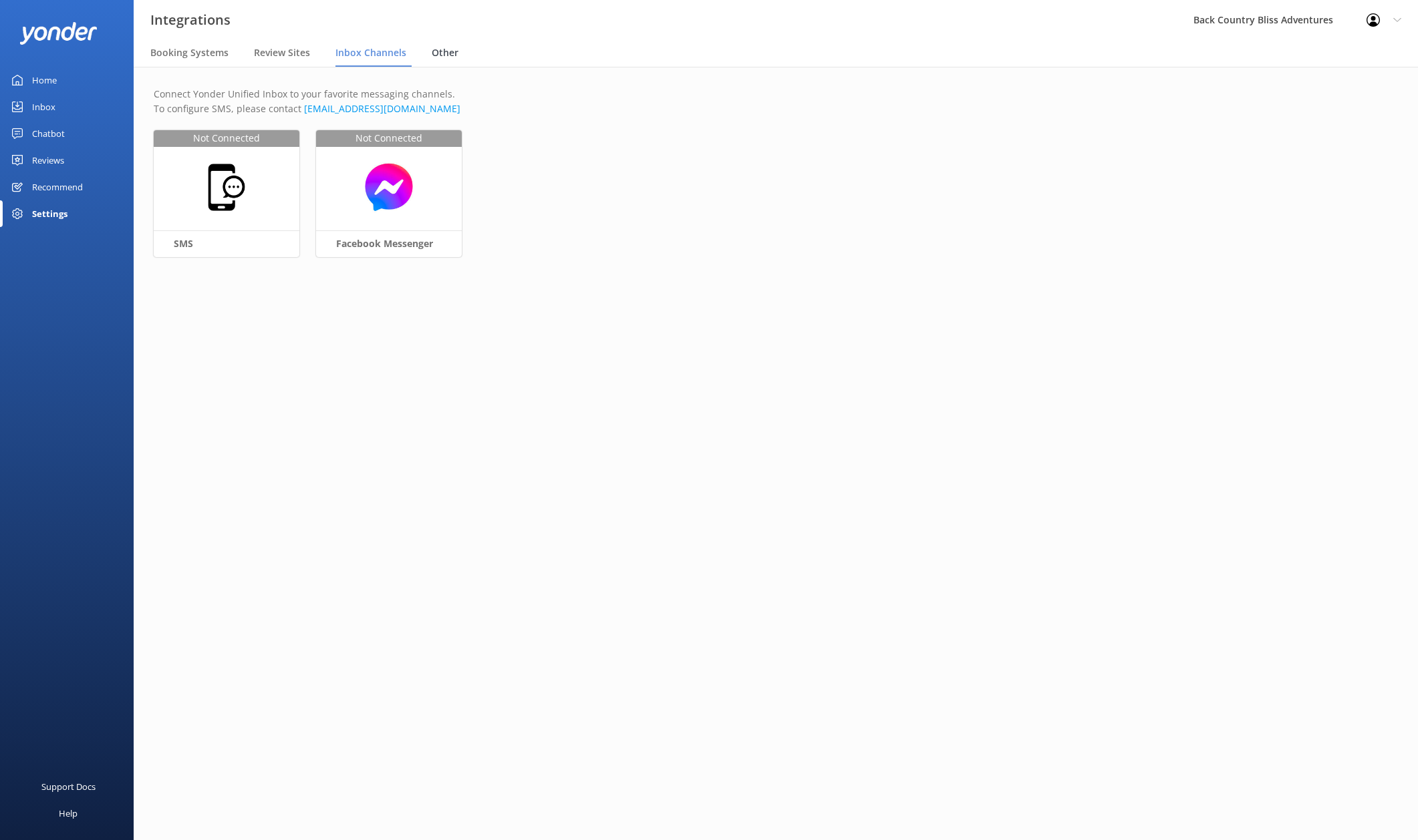
click at [454, 43] on div "Other" at bounding box center [448, 53] width 32 height 27
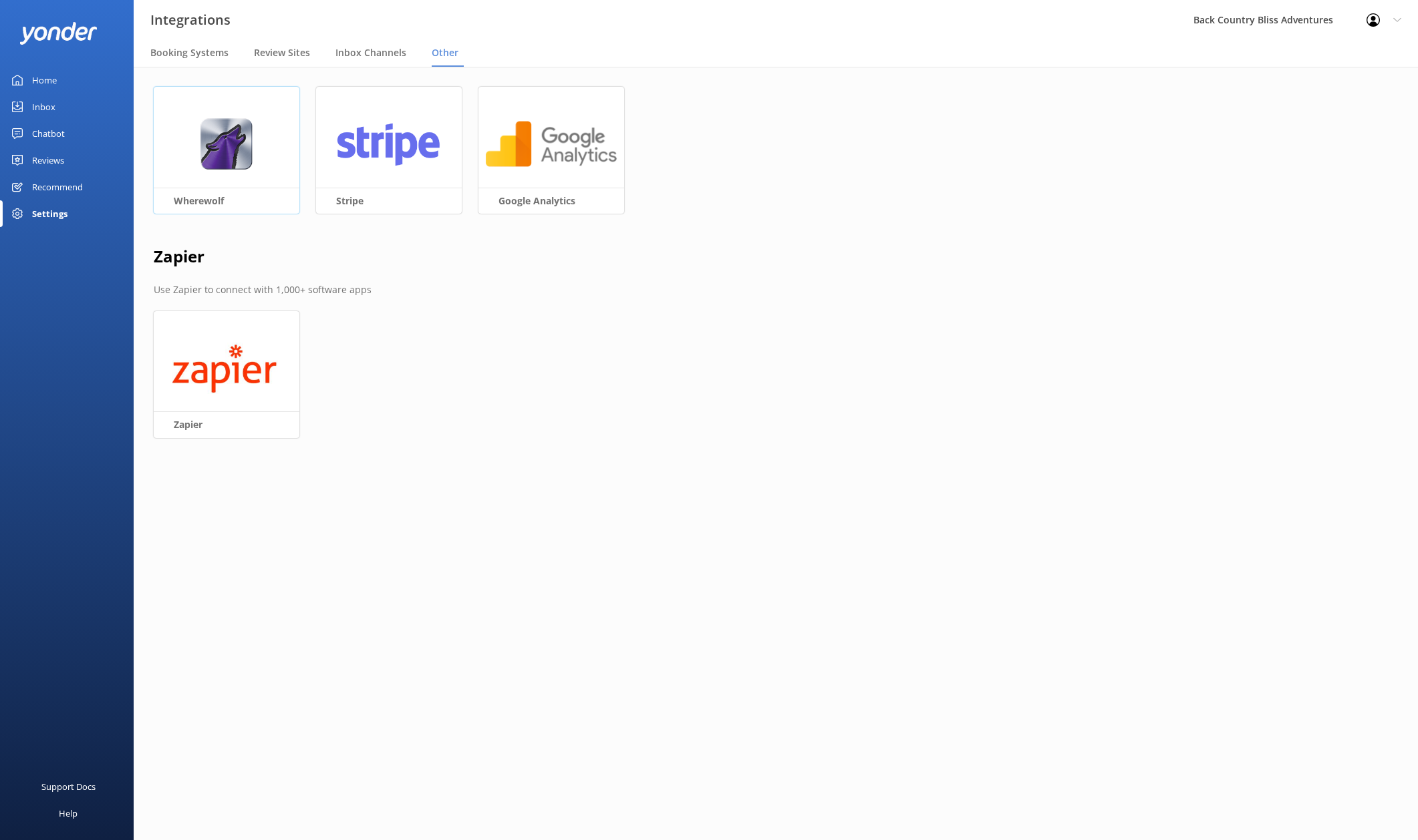
click at [229, 161] on img at bounding box center [226, 143] width 52 height 52
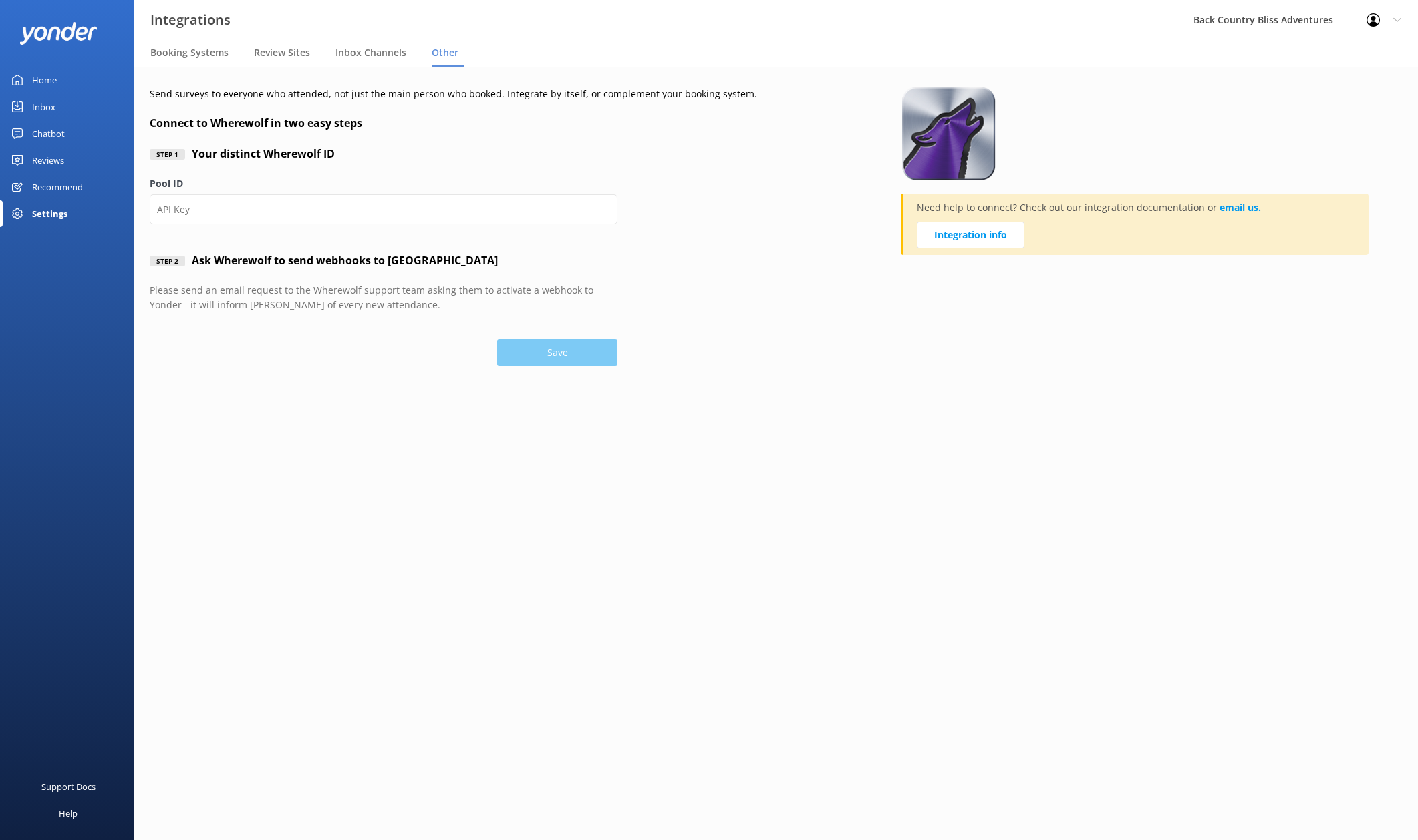
click at [772, 282] on div "Send surveys to everyone who attended, not just the main person who booked. Int…" at bounding box center [525, 226] width 751 height 280
click at [174, 55] on span "Booking Systems" at bounding box center [189, 52] width 78 height 13
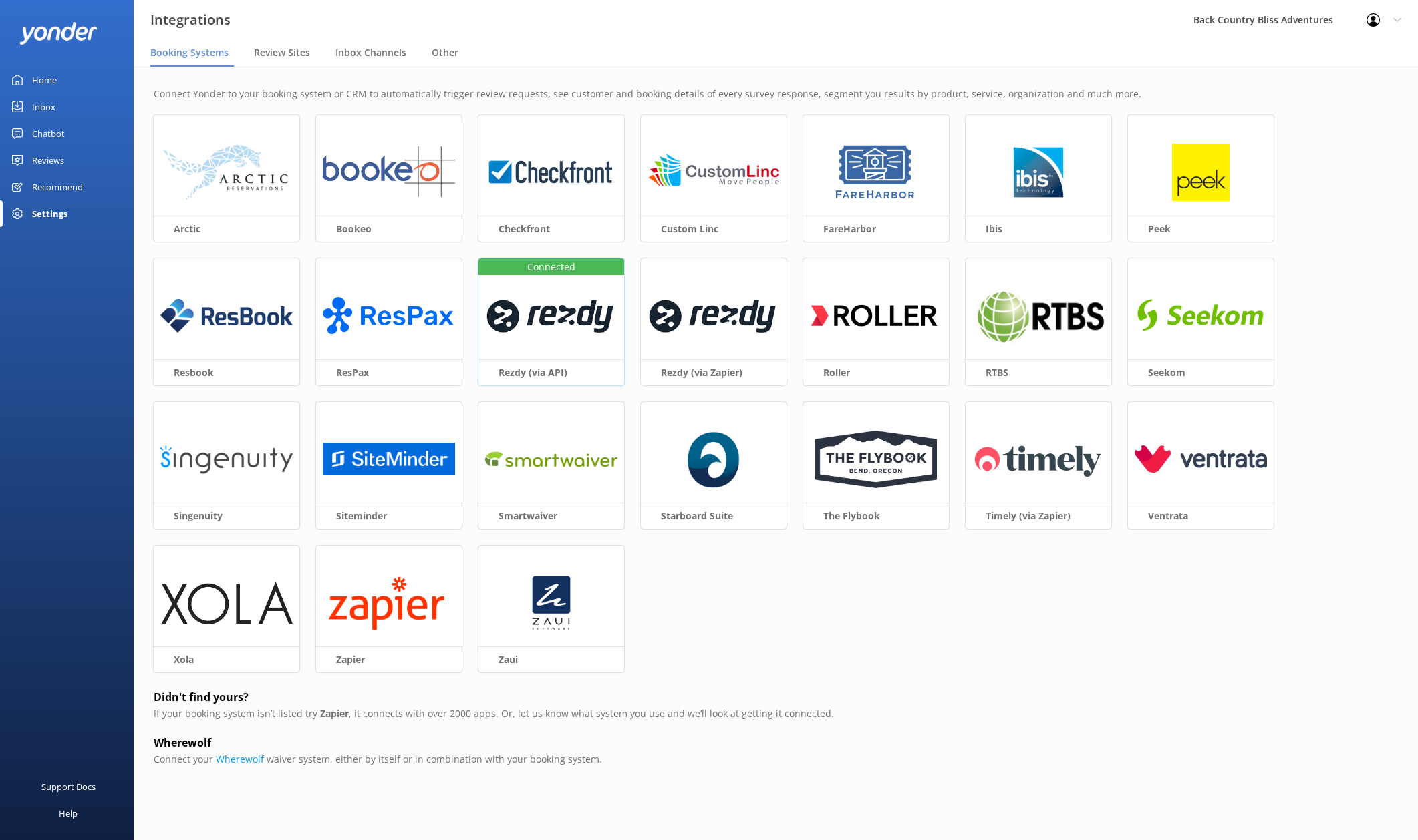
click at [567, 317] on img at bounding box center [551, 316] width 133 height 58
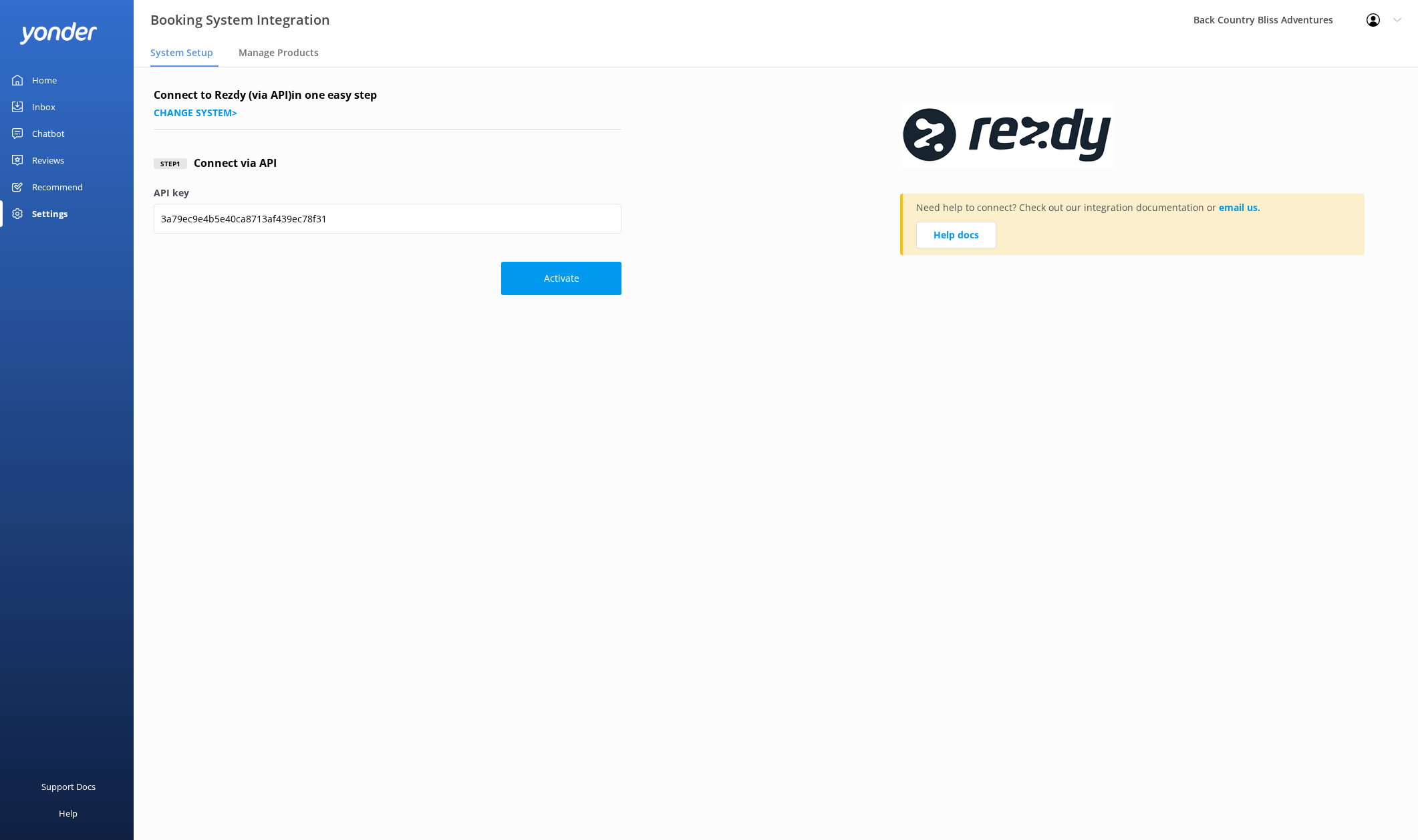
click at [345, 98] on h4 "Connect to Rezdy (via API) in one easy step" at bounding box center [387, 95] width 468 height 17
click at [276, 58] on span "Manage Products" at bounding box center [279, 52] width 80 height 13
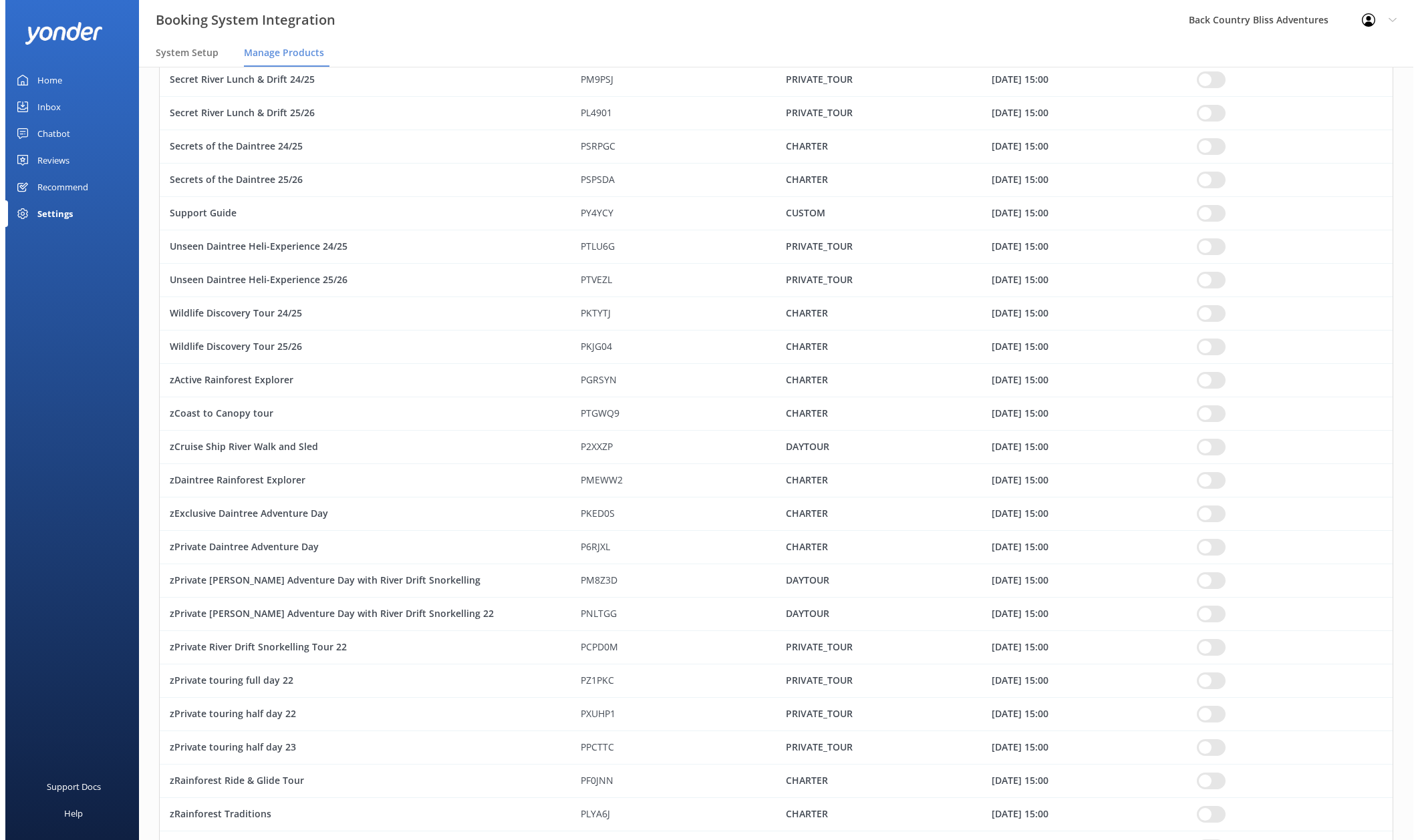
scroll to position [0, 0]
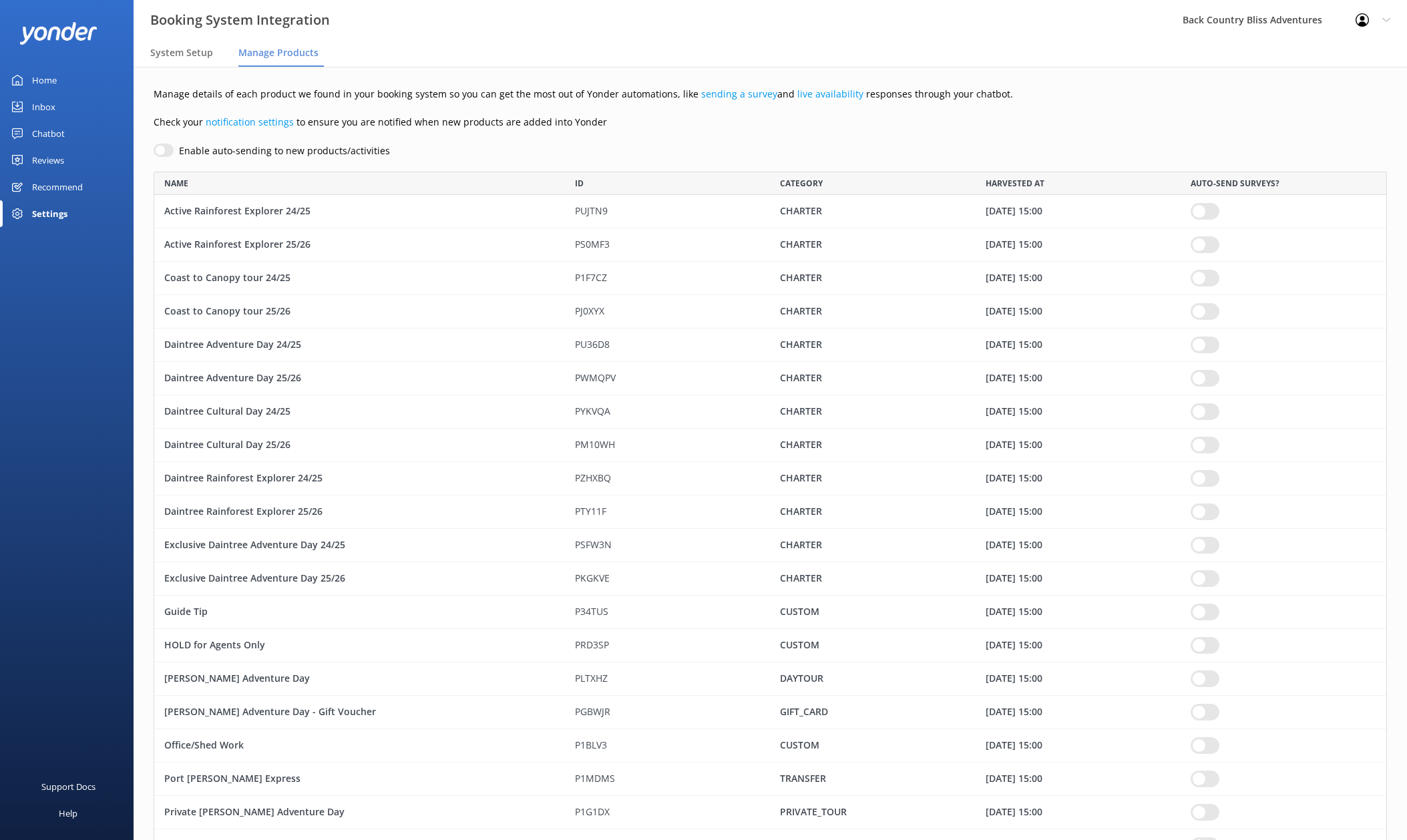
click at [595, 119] on p "Check your notification settings to ensure you are notified when new products a…" at bounding box center [770, 122] width 1234 height 15
click at [701, 146] on div "Enable auto-sending to new products/activities" at bounding box center [770, 151] width 1234 height 15
click at [53, 184] on div "Recommend" at bounding box center [58, 187] width 51 height 27
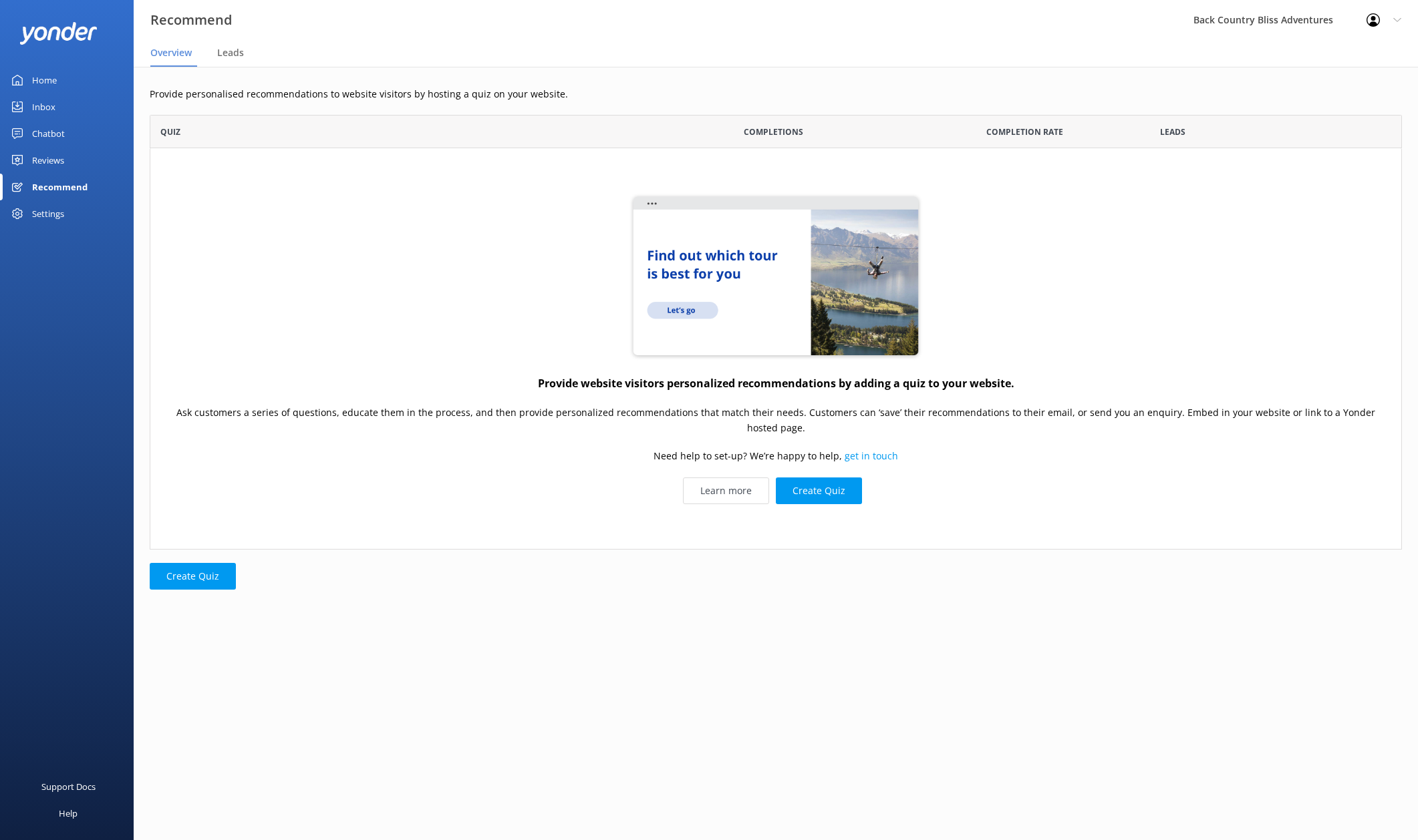
scroll to position [425, 1242]
click at [44, 159] on div "Reviews" at bounding box center [48, 160] width 32 height 27
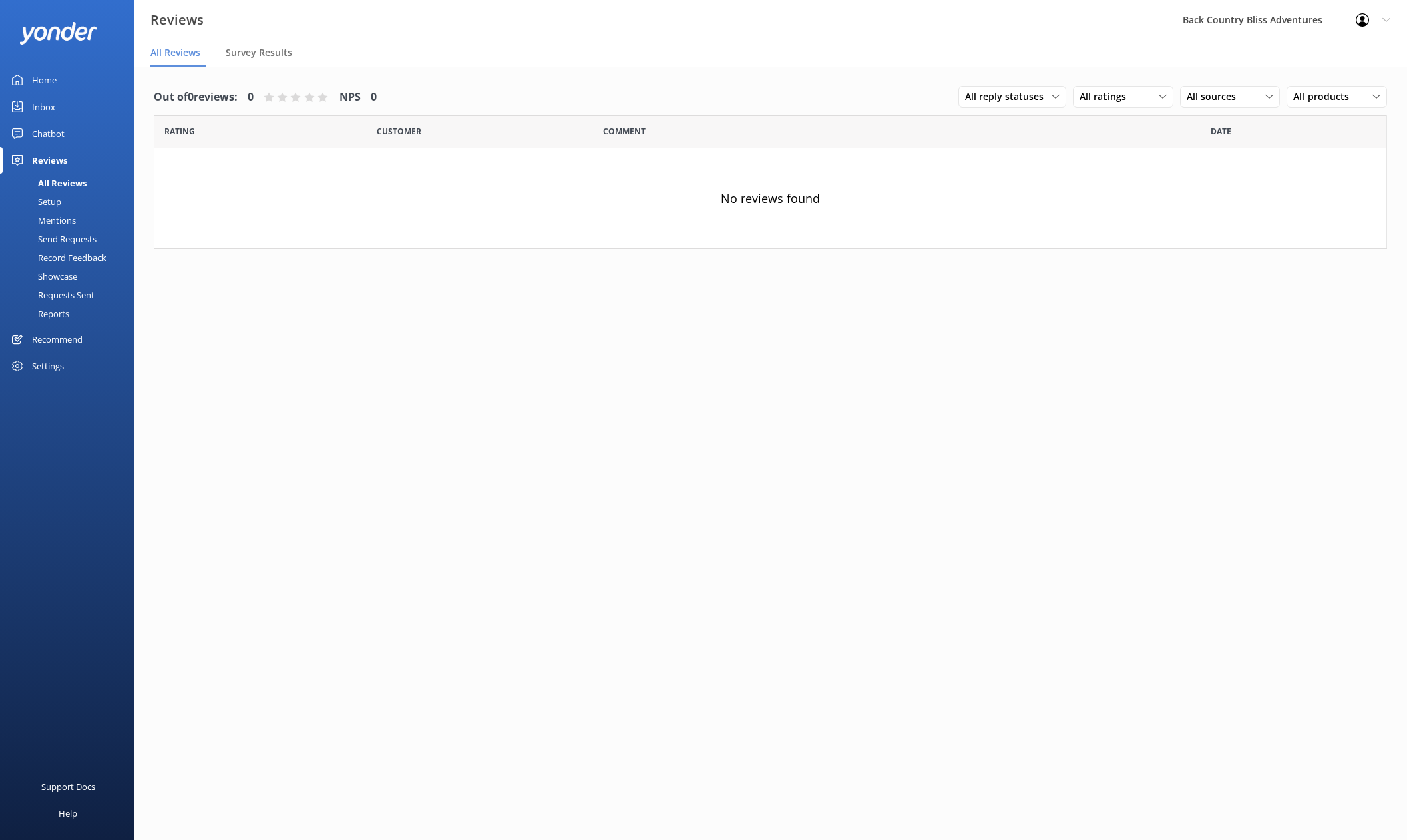
click at [49, 131] on div "Chatbot" at bounding box center [48, 133] width 33 height 27
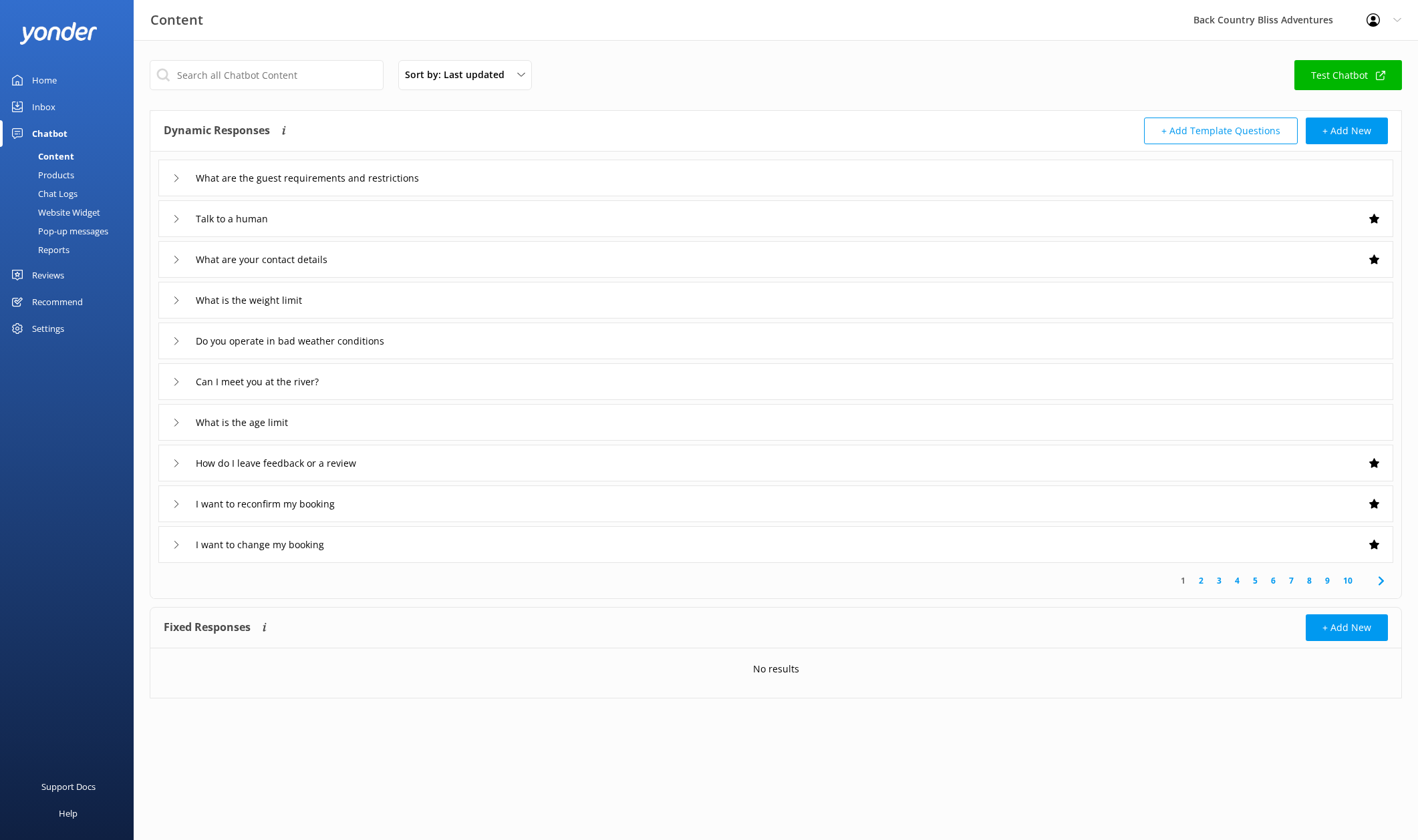
click at [47, 108] on div "Inbox" at bounding box center [44, 106] width 23 height 27
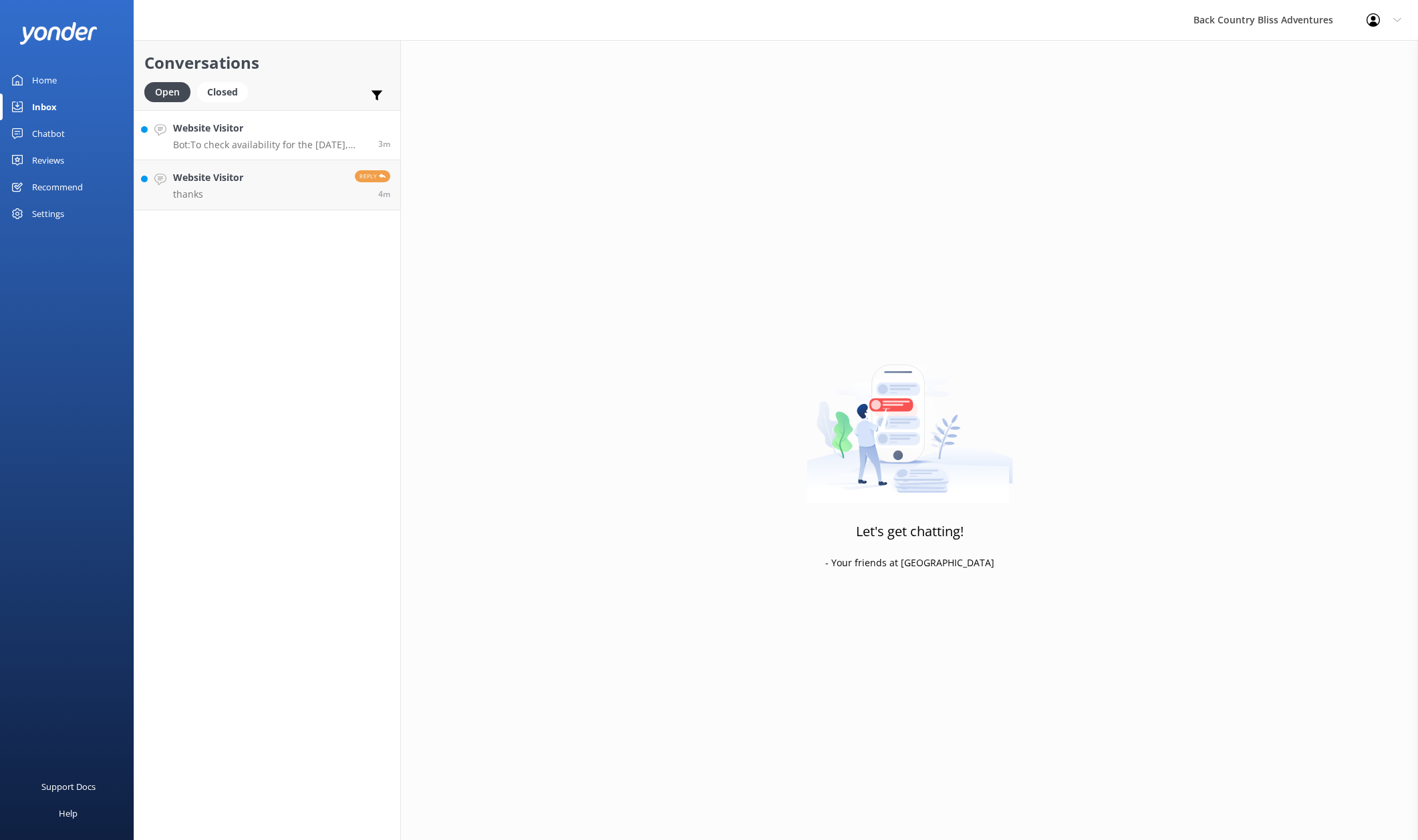
click at [284, 140] on p "Bot: To check availability for the [DATE], please visit [URL][DOMAIN_NAME]." at bounding box center [271, 145] width 195 height 12
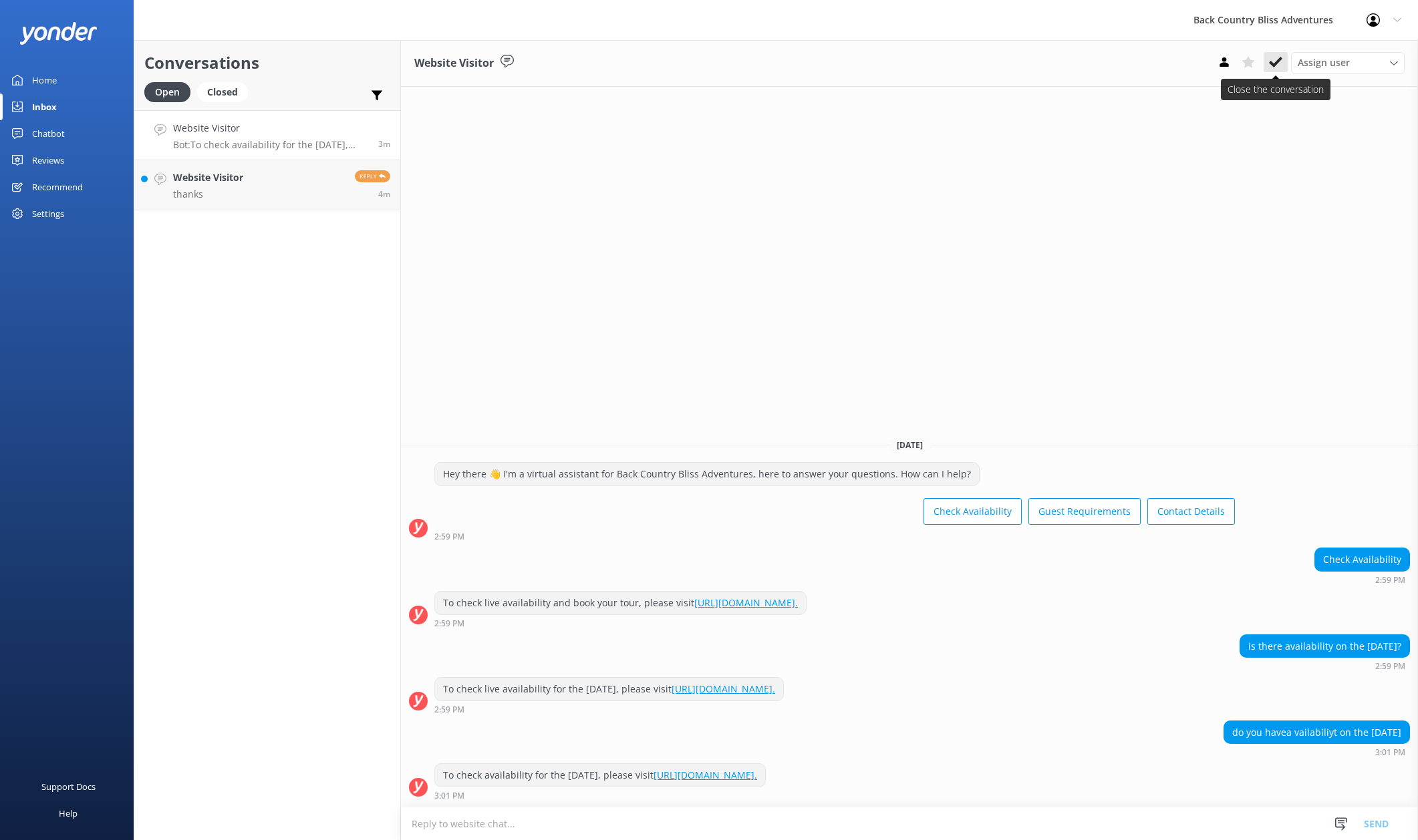
click at [1273, 61] on icon at bounding box center [1276, 62] width 13 height 13
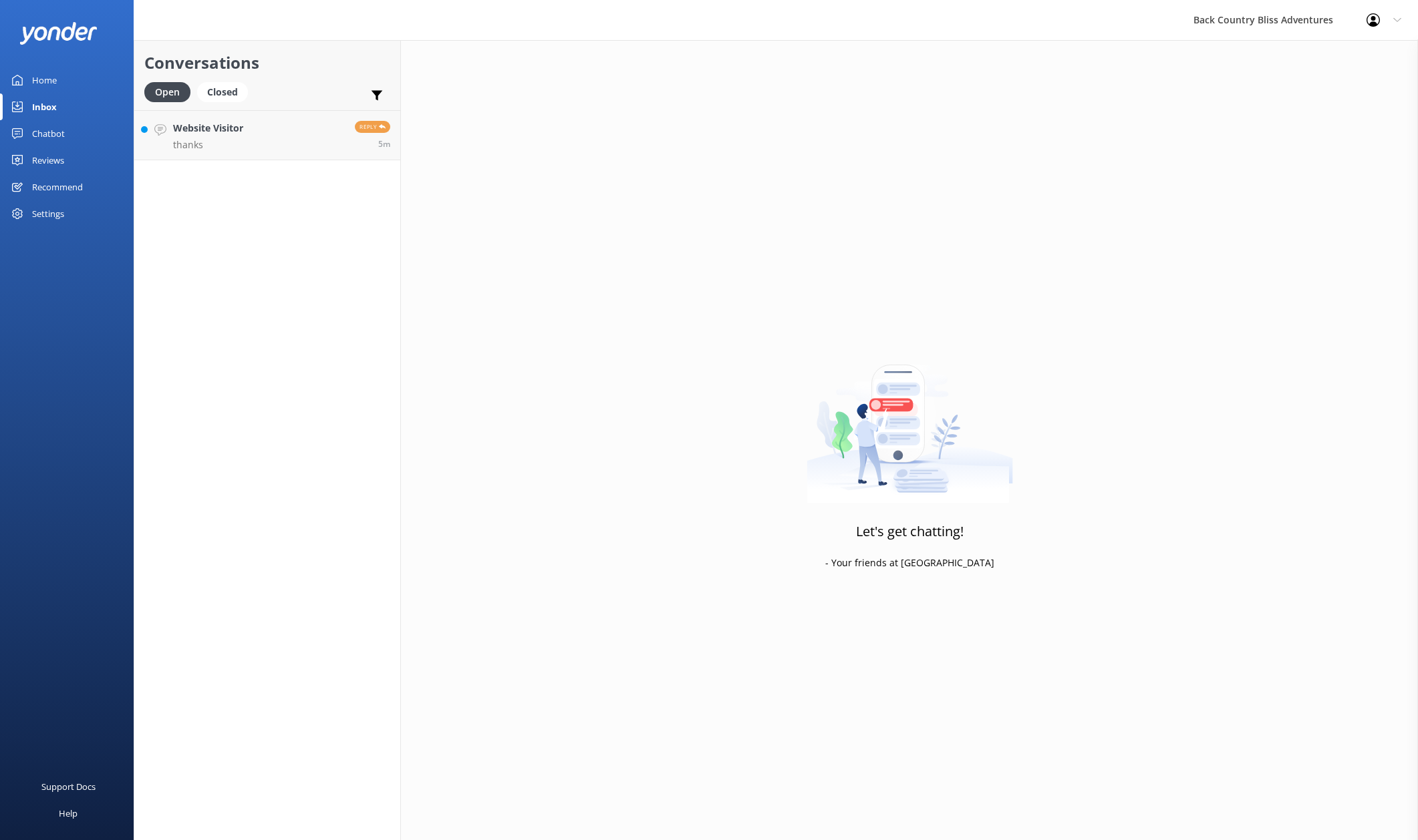
click at [299, 264] on div "Conversations Open Closed Important Assigned to me Unassigned Website Visitor t…" at bounding box center [267, 440] width 267 height 800
click at [256, 135] on link "Website Visitor thanks Reply 5m" at bounding box center [267, 135] width 266 height 50
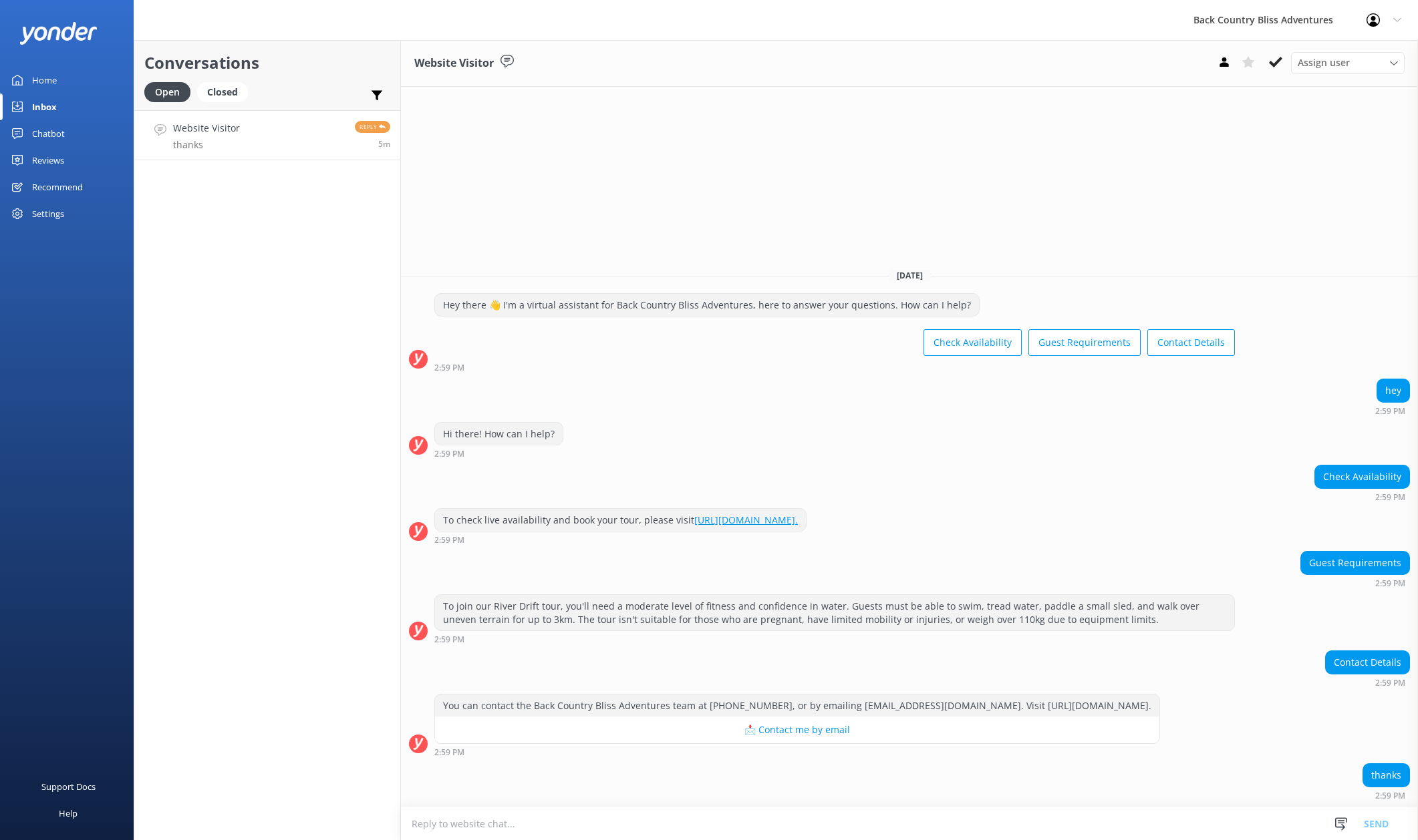
click at [1115, 619] on div "To join our River Drift tour, you'll need a moderate level of fitness and confi…" at bounding box center [834, 613] width 799 height 36
click at [969, 707] on div "You can contact the Back Country Bliss Adventures team at [PHONE_NUMBER], or by…" at bounding box center [797, 705] width 725 height 23
click at [1104, 653] on div "Contact Details 2:59 PM" at bounding box center [910, 669] width 1017 height 36
click at [58, 214] on div "Settings" at bounding box center [48, 213] width 32 height 27
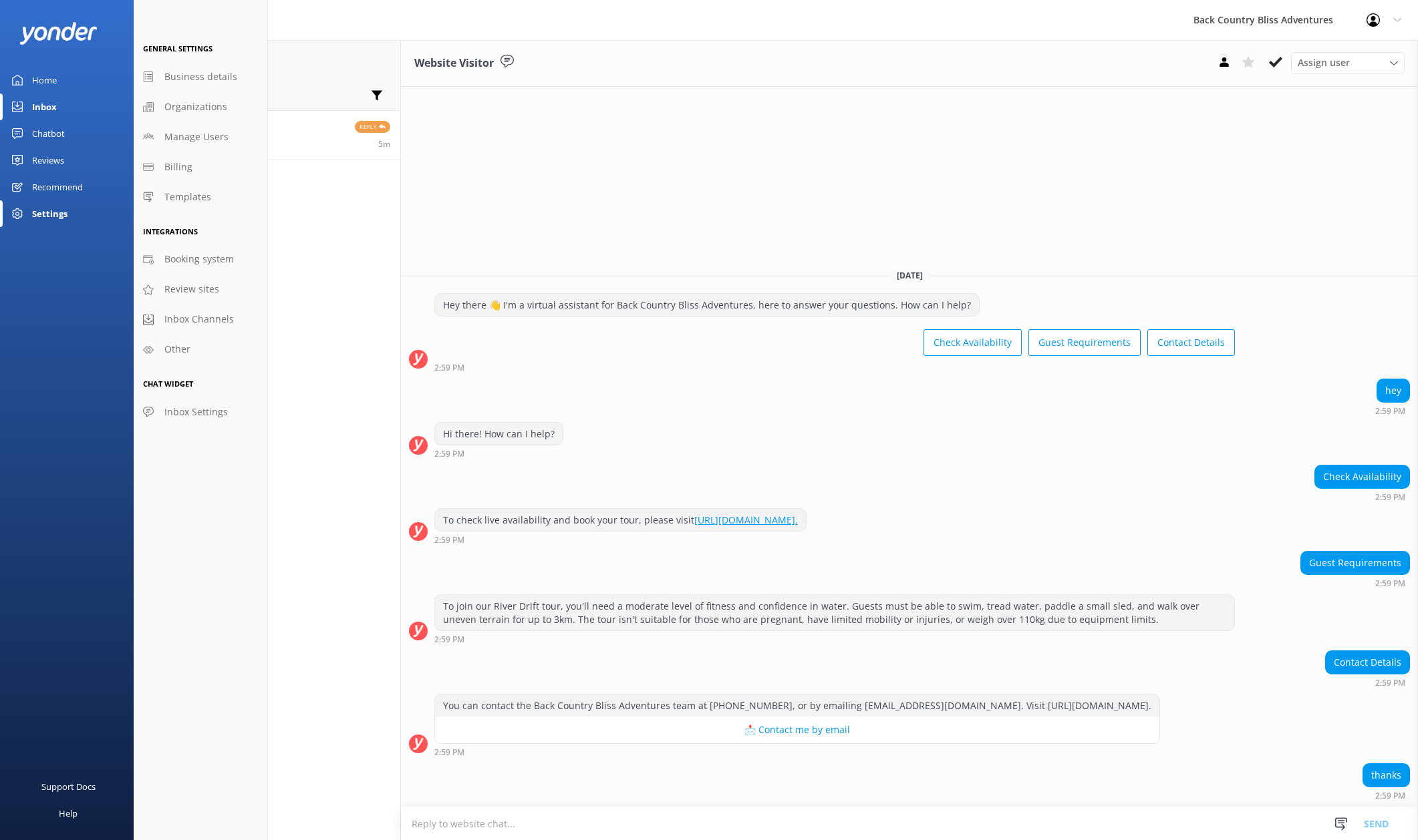
click at [52, 137] on div "Chatbot" at bounding box center [48, 133] width 33 height 27
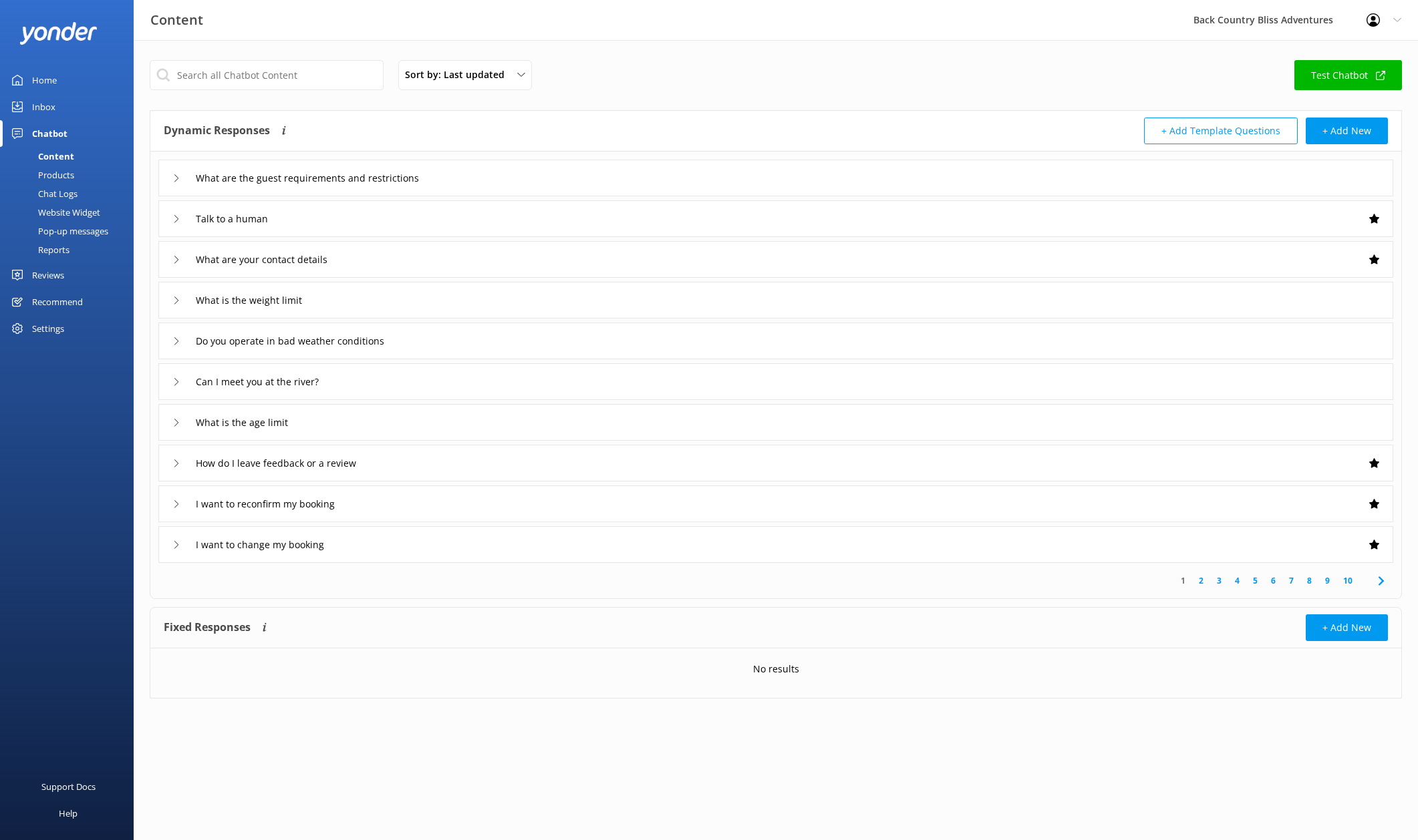
click at [69, 183] on div "Products" at bounding box center [41, 175] width 66 height 19
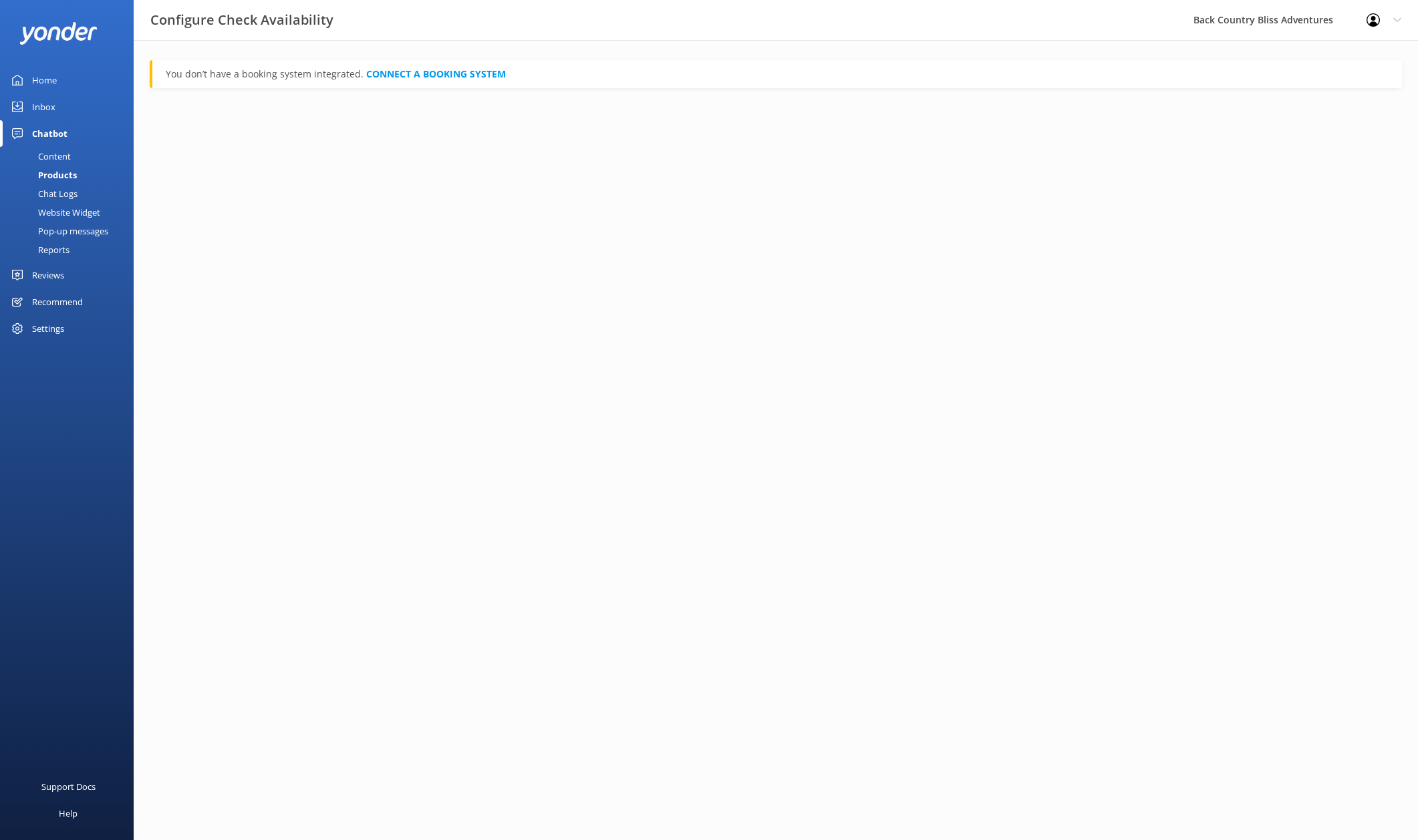
click at [277, 71] on p "You don’t have a booking system integrated. CONNECT A BOOKING SYSTEM" at bounding box center [777, 74] width 1223 height 15
click at [466, 69] on link "CONNECT A BOOKING SYSTEM" at bounding box center [436, 74] width 140 height 12
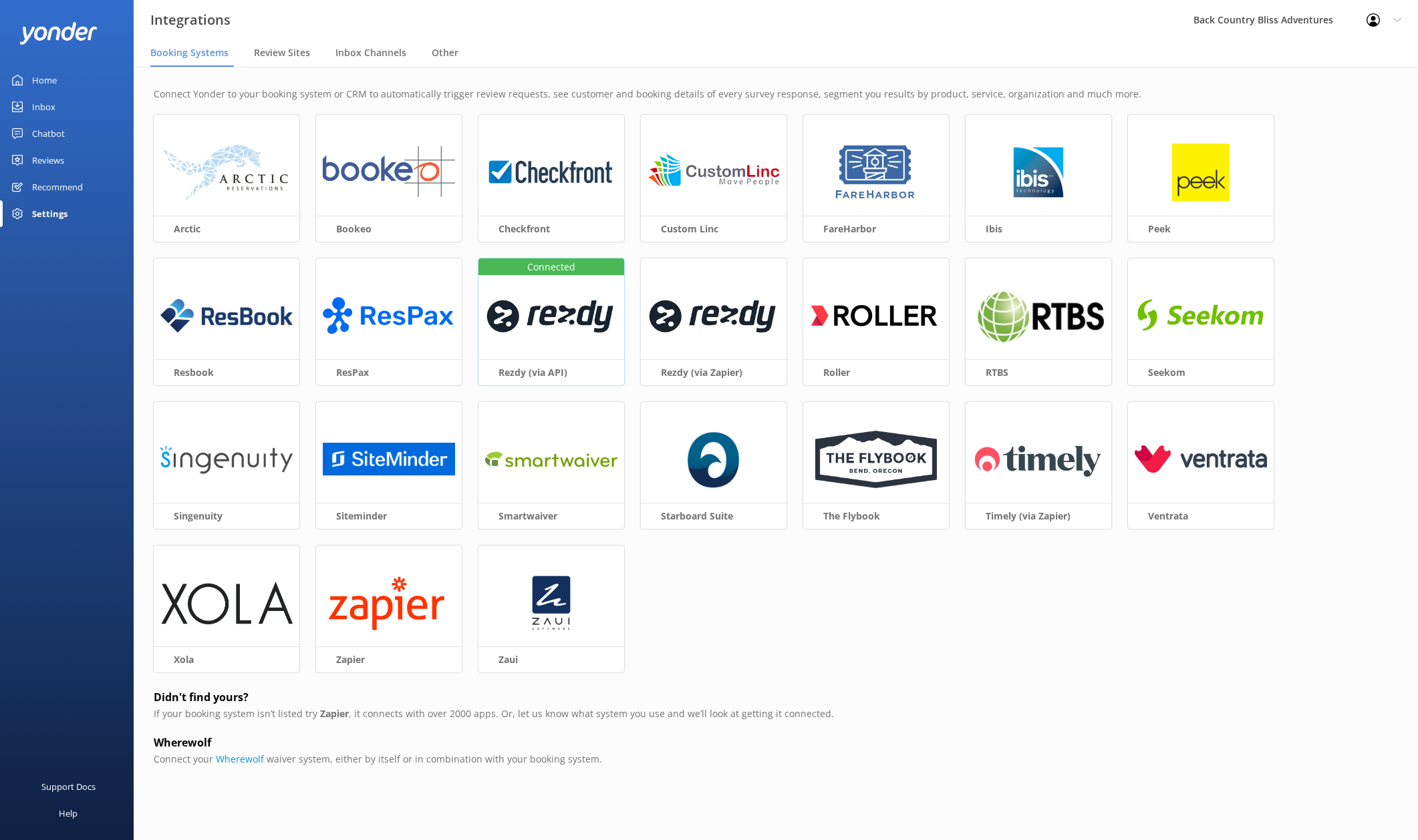
click at [561, 302] on img at bounding box center [551, 316] width 133 height 58
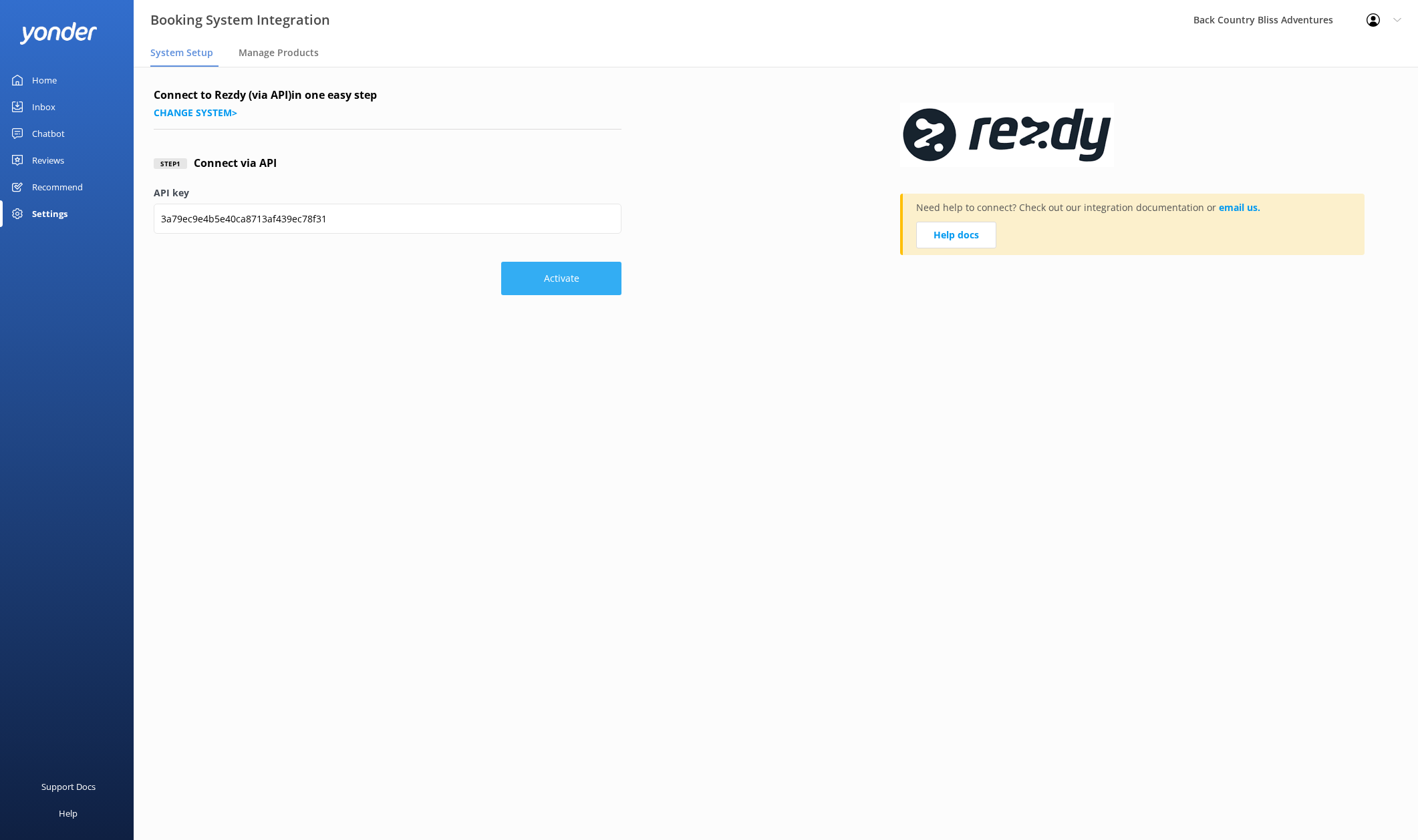
click at [571, 280] on button "Activate" at bounding box center [561, 279] width 120 height 33
click at [249, 309] on div "Connect to Rezdy (via API) in one easy step Change system > Step 1 Connect via …" at bounding box center [776, 194] width 1285 height 255
click at [293, 52] on span "Manage Products" at bounding box center [279, 52] width 80 height 13
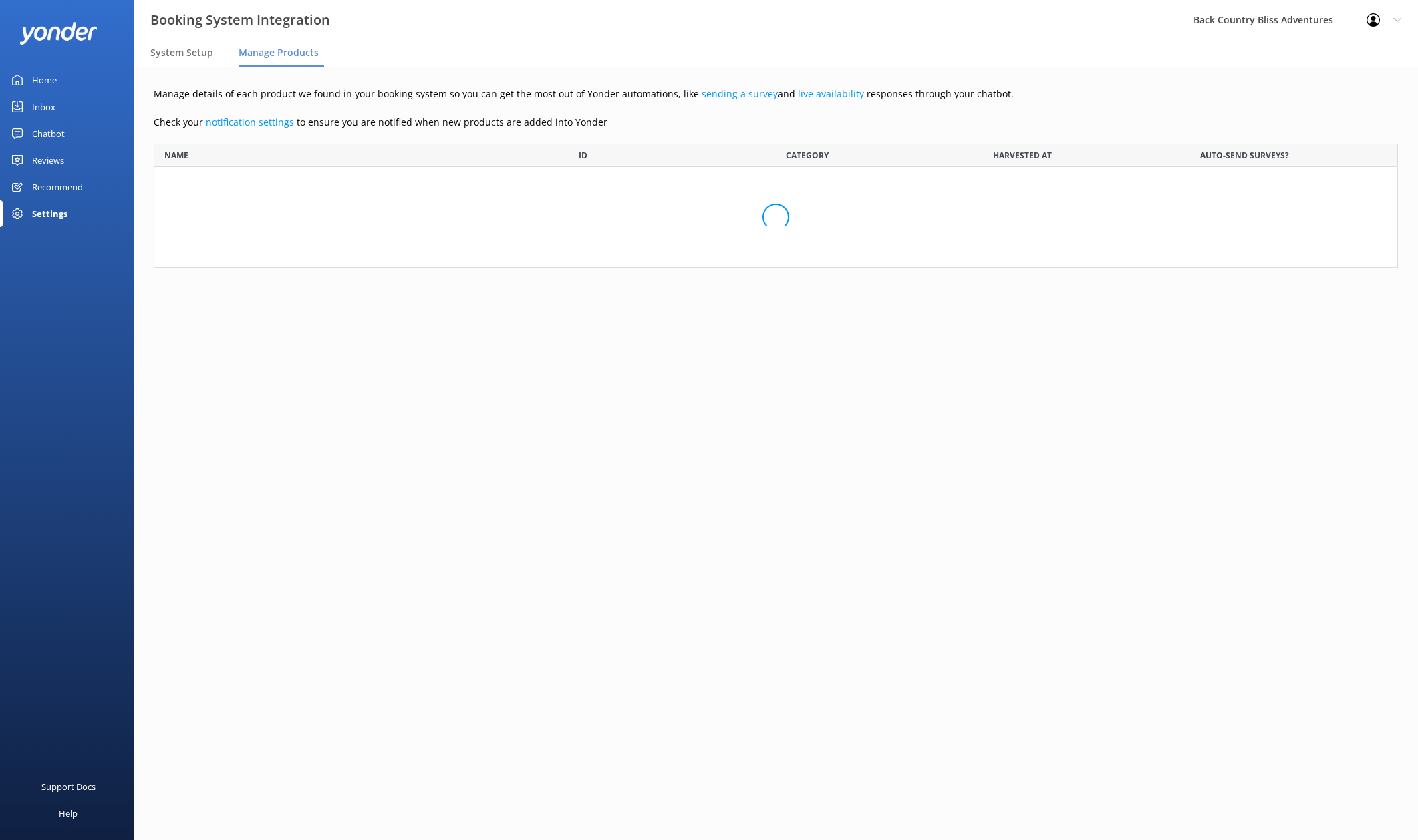
scroll to position [2152, 1224]
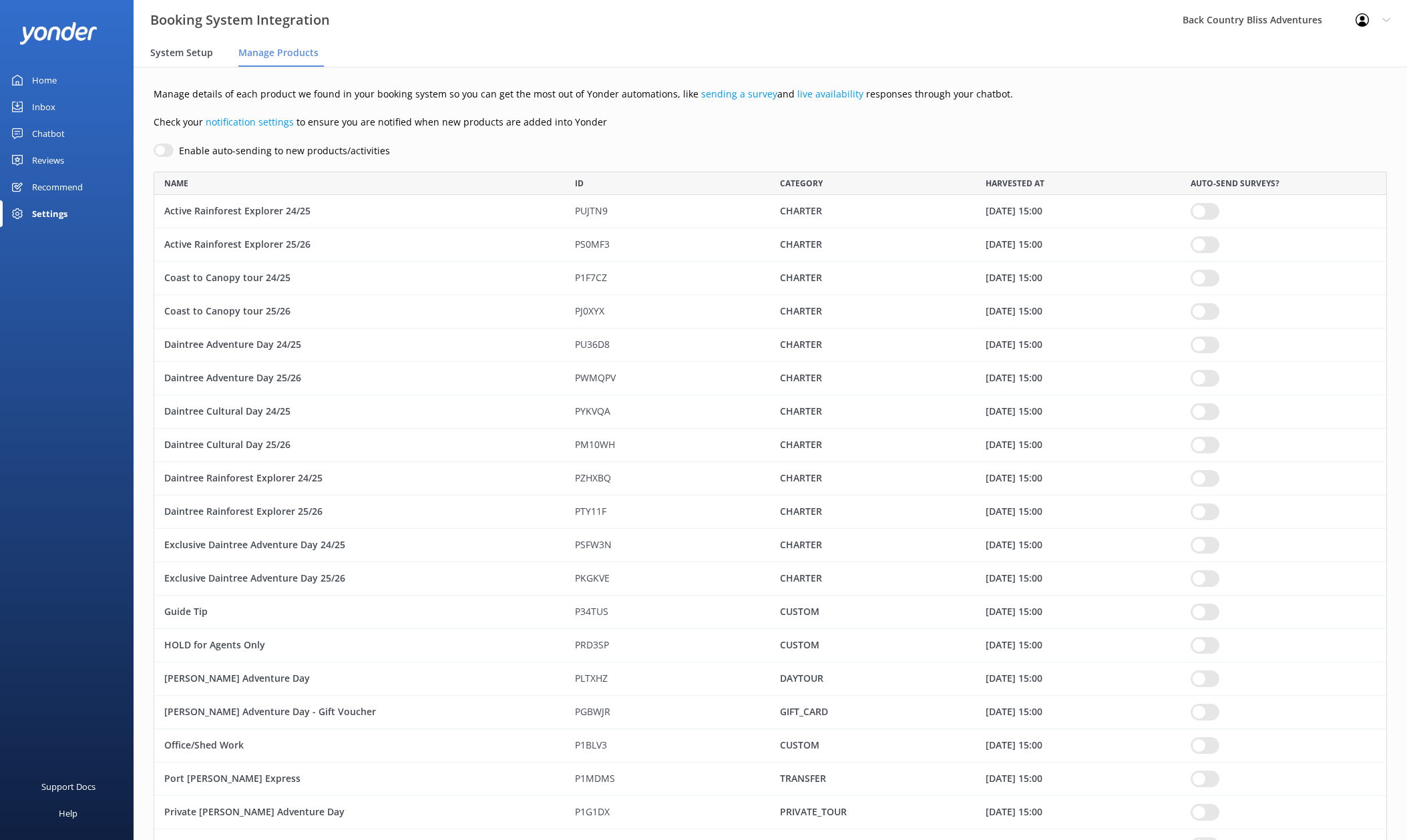
click at [175, 50] on span "System Setup" at bounding box center [181, 52] width 63 height 13
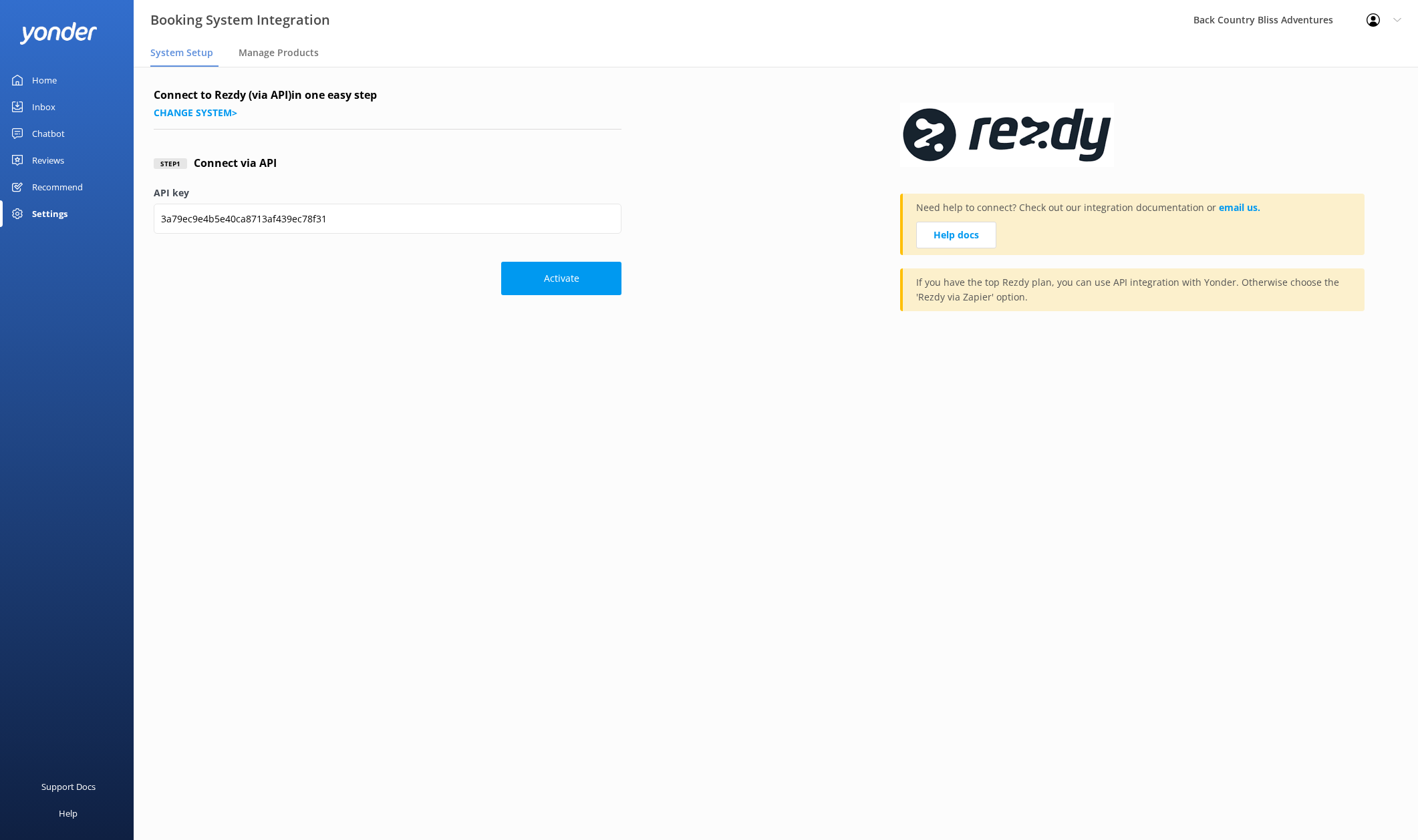
click at [57, 134] on div "Chatbot" at bounding box center [48, 133] width 33 height 27
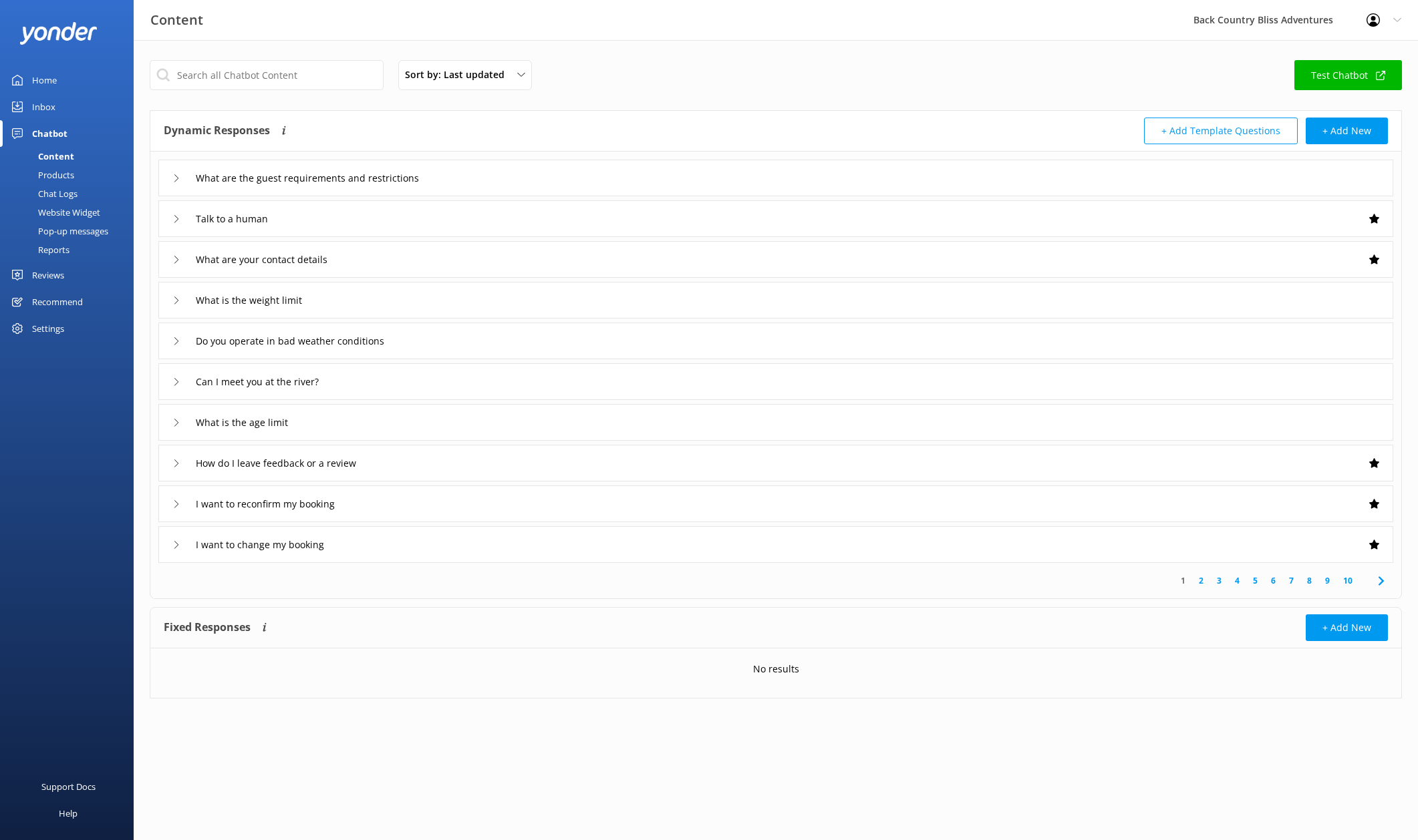
click at [54, 170] on div "Products" at bounding box center [41, 175] width 66 height 19
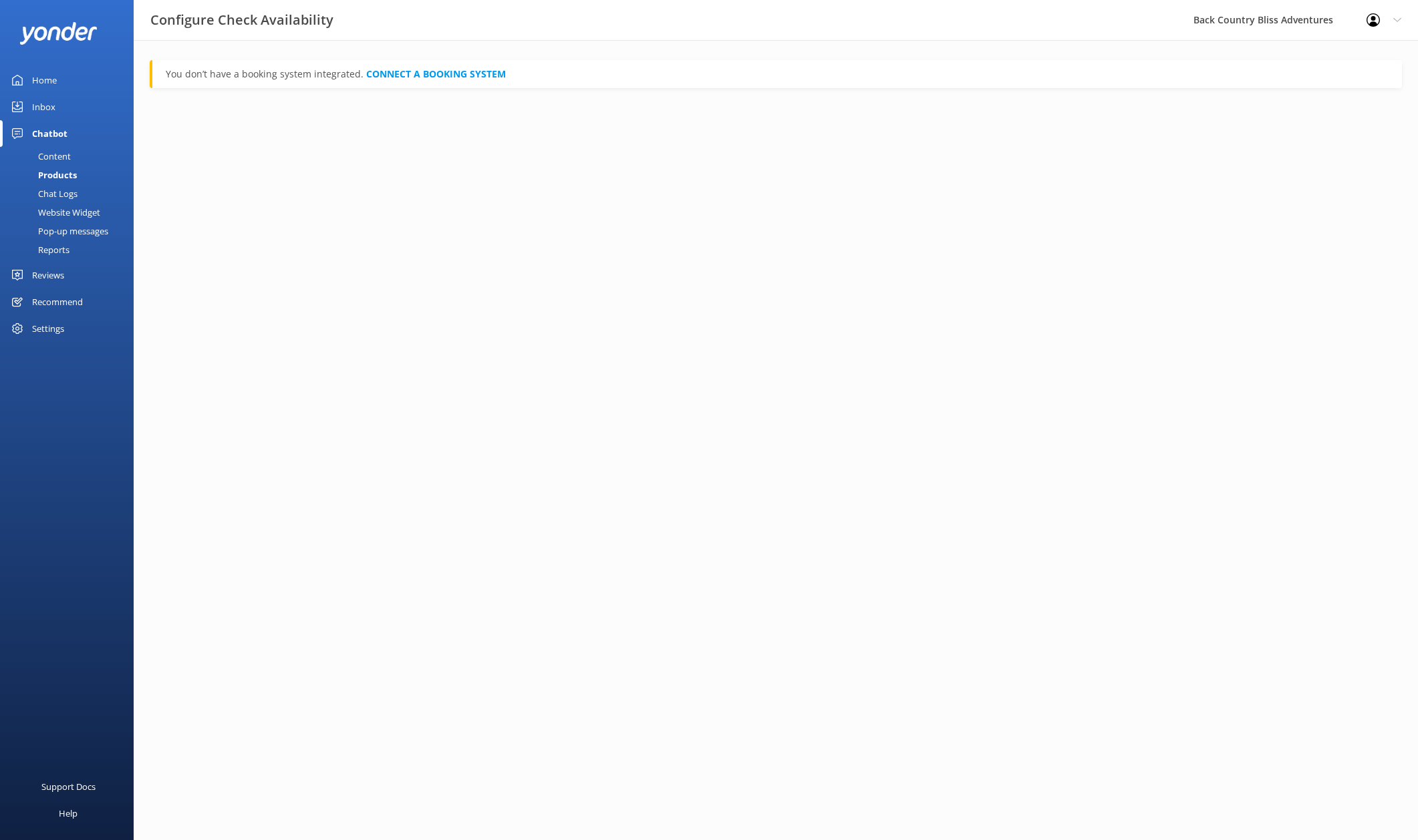
click at [63, 194] on div "Chat Logs" at bounding box center [42, 194] width 69 height 19
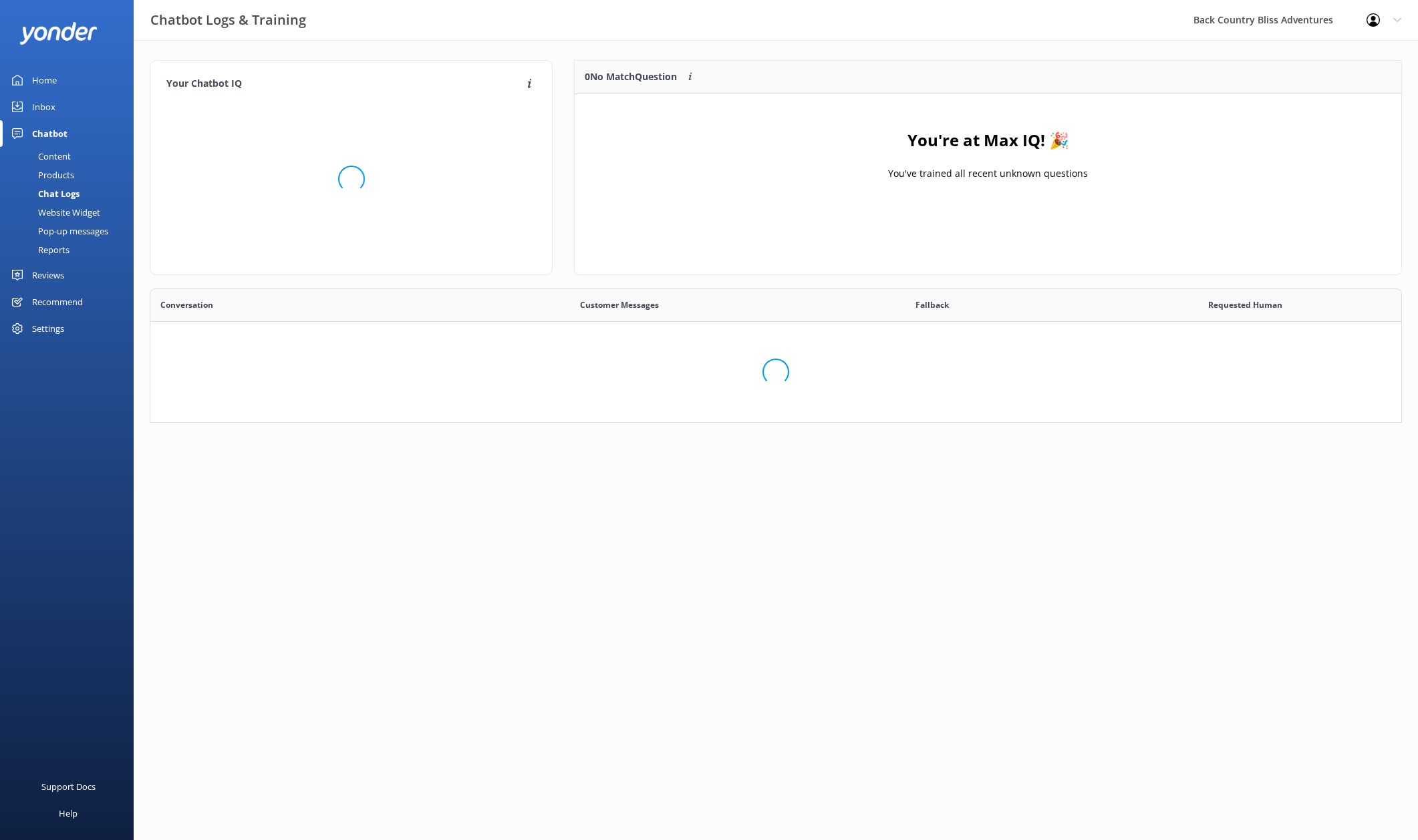
scroll to position [11, 11]
click at [59, 211] on div "Website Widget" at bounding box center [54, 213] width 92 height 19
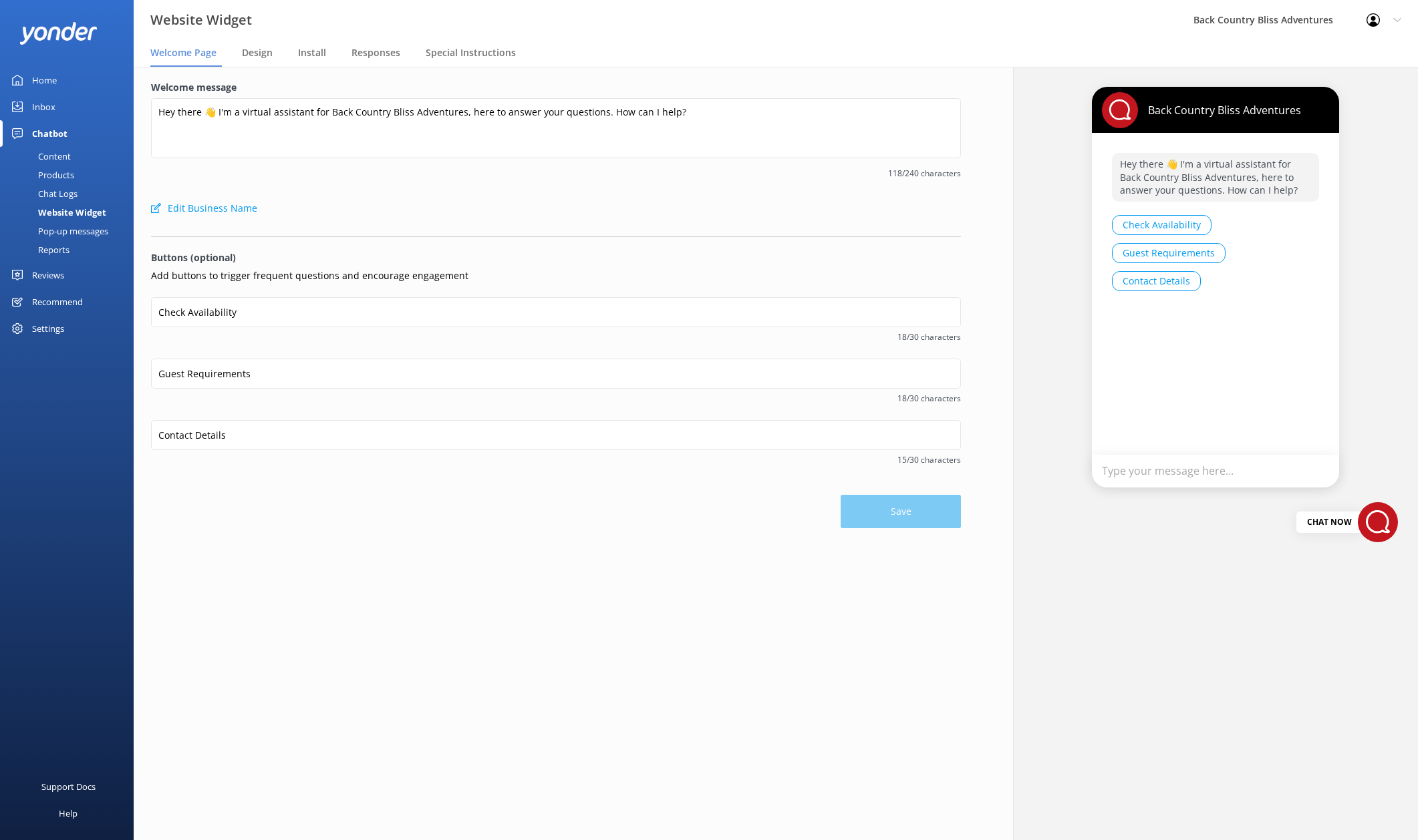
click at [66, 231] on div "Pop-up messages" at bounding box center [58, 231] width 101 height 19
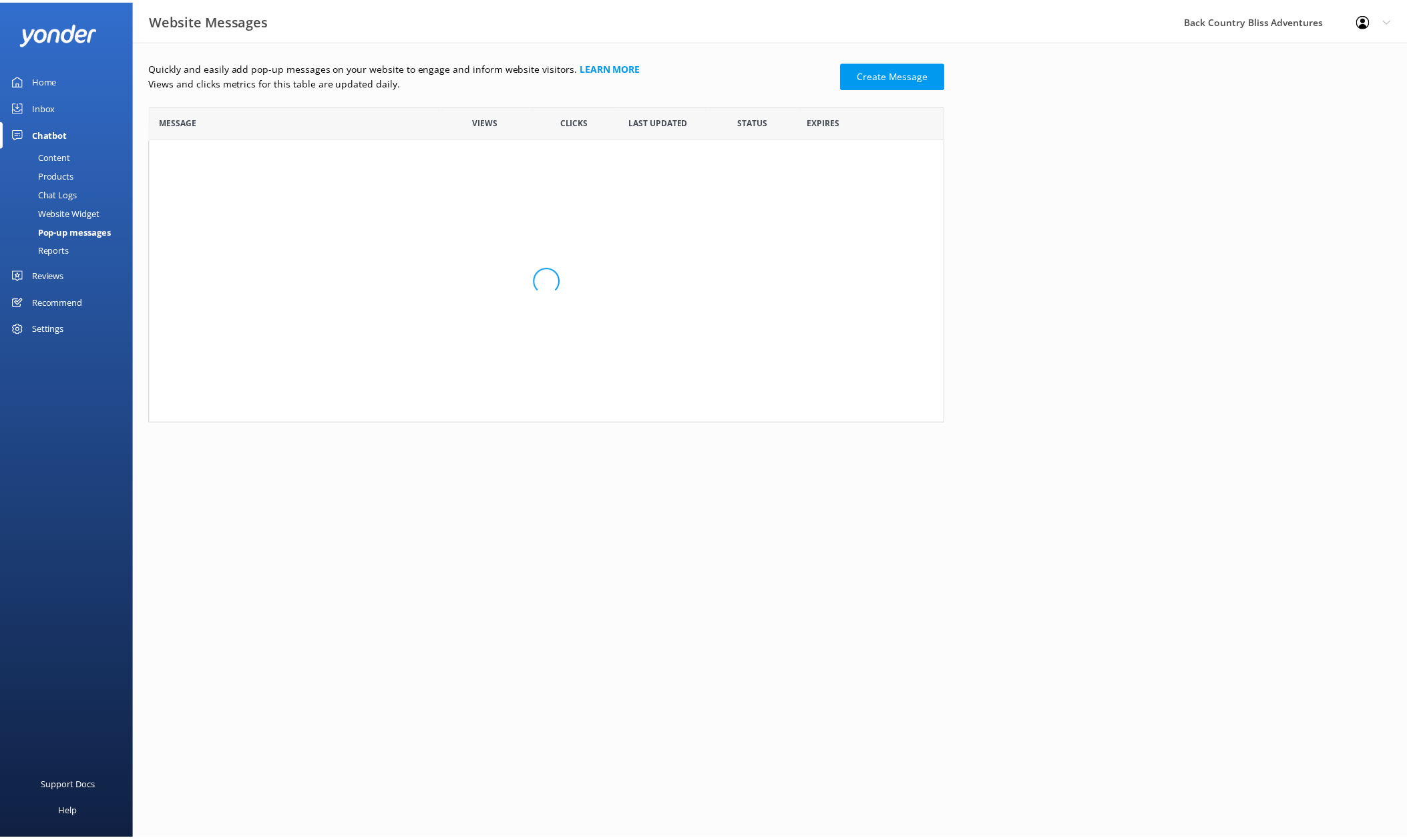
scroll to position [308, 791]
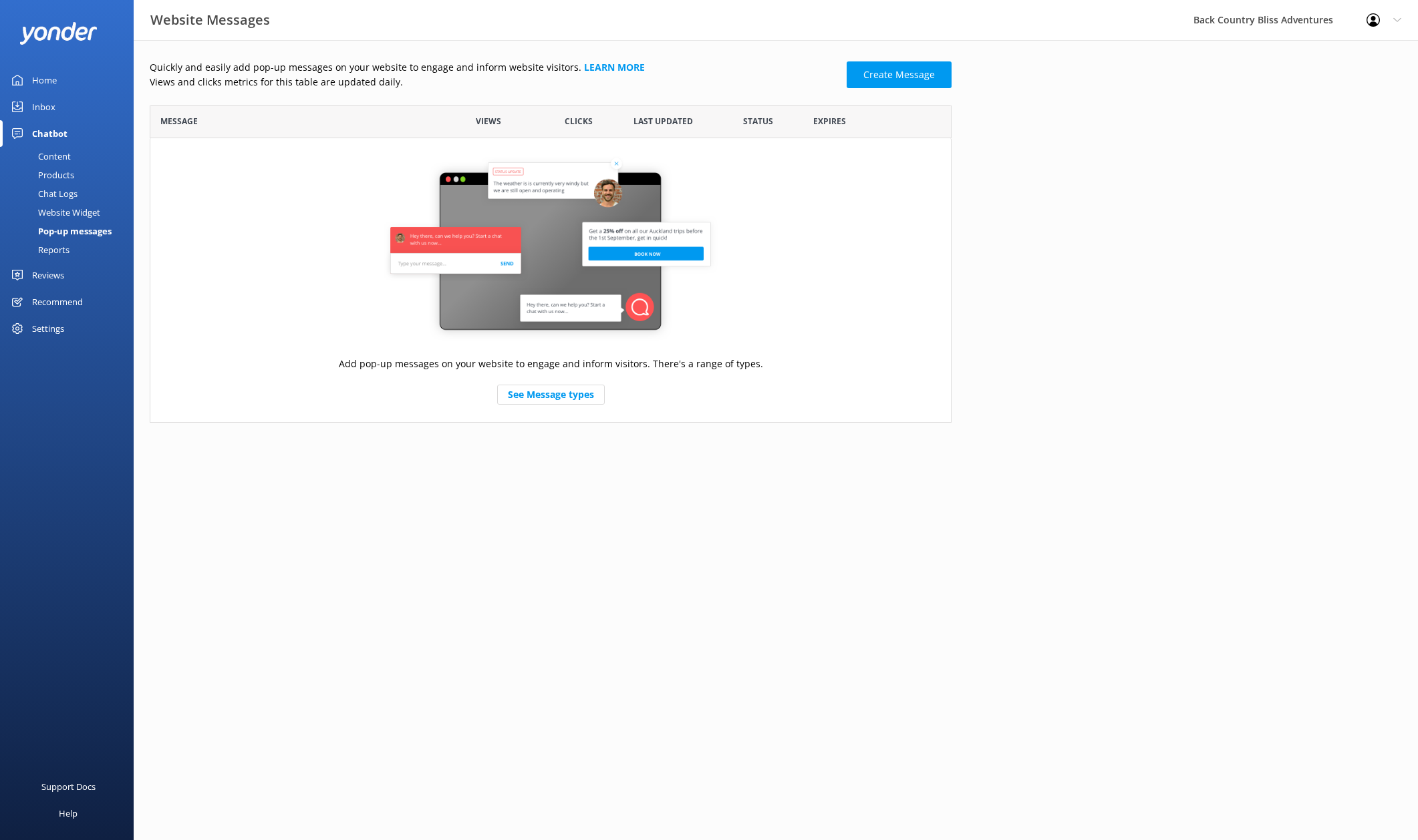
click at [55, 249] on div "Reports" at bounding box center [39, 250] width 61 height 19
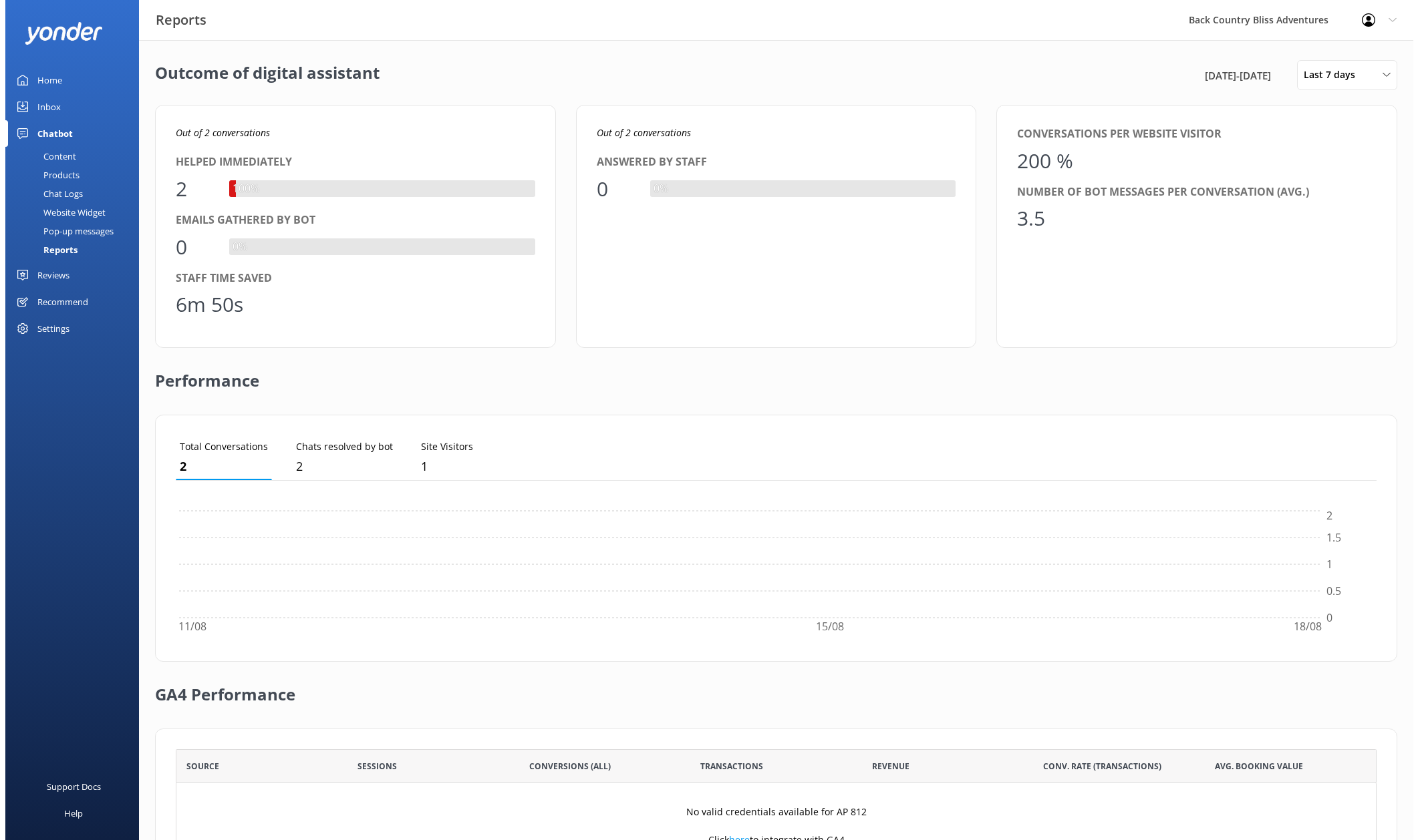
scroll to position [124, 1191]
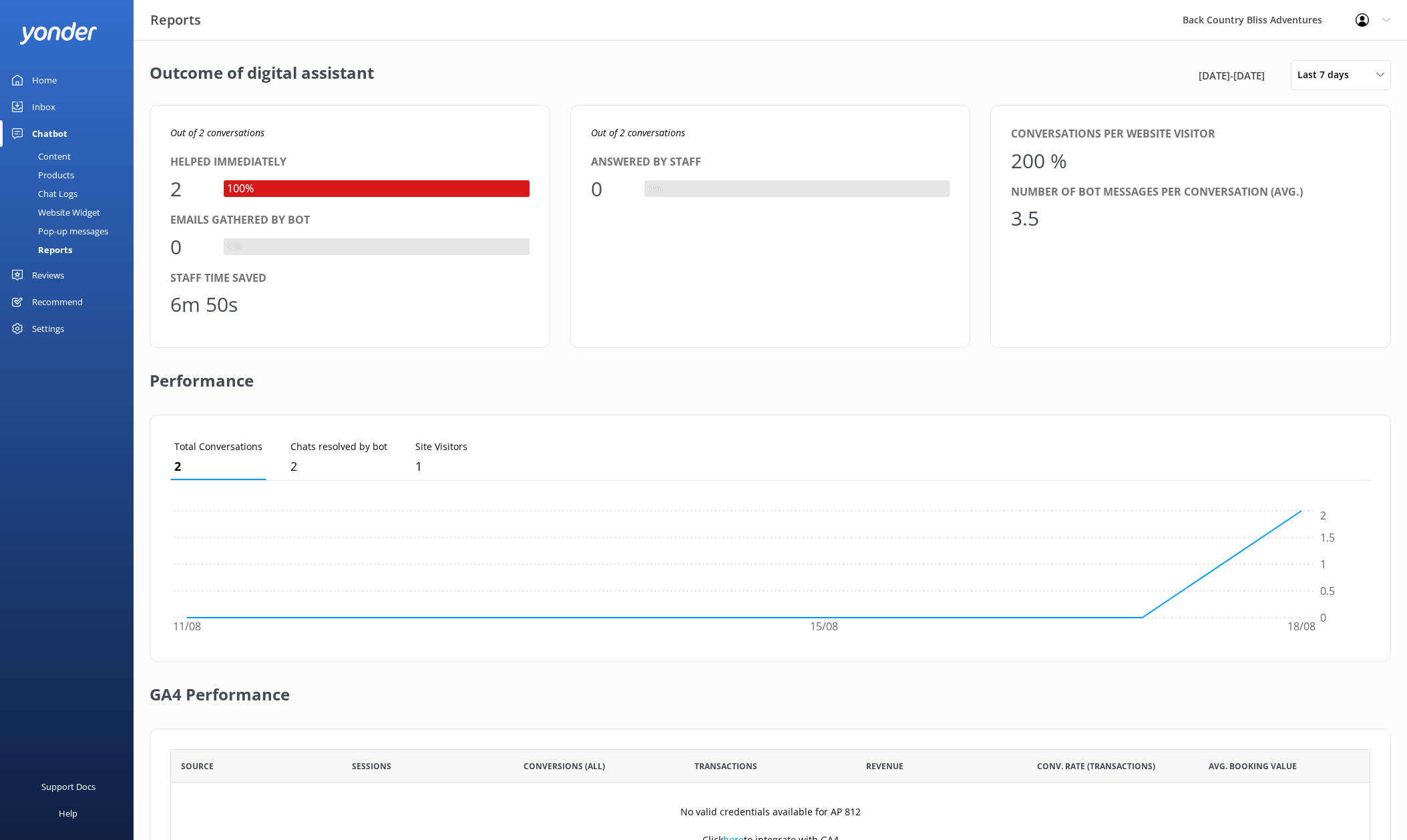
click at [55, 175] on div "Products" at bounding box center [41, 175] width 66 height 19
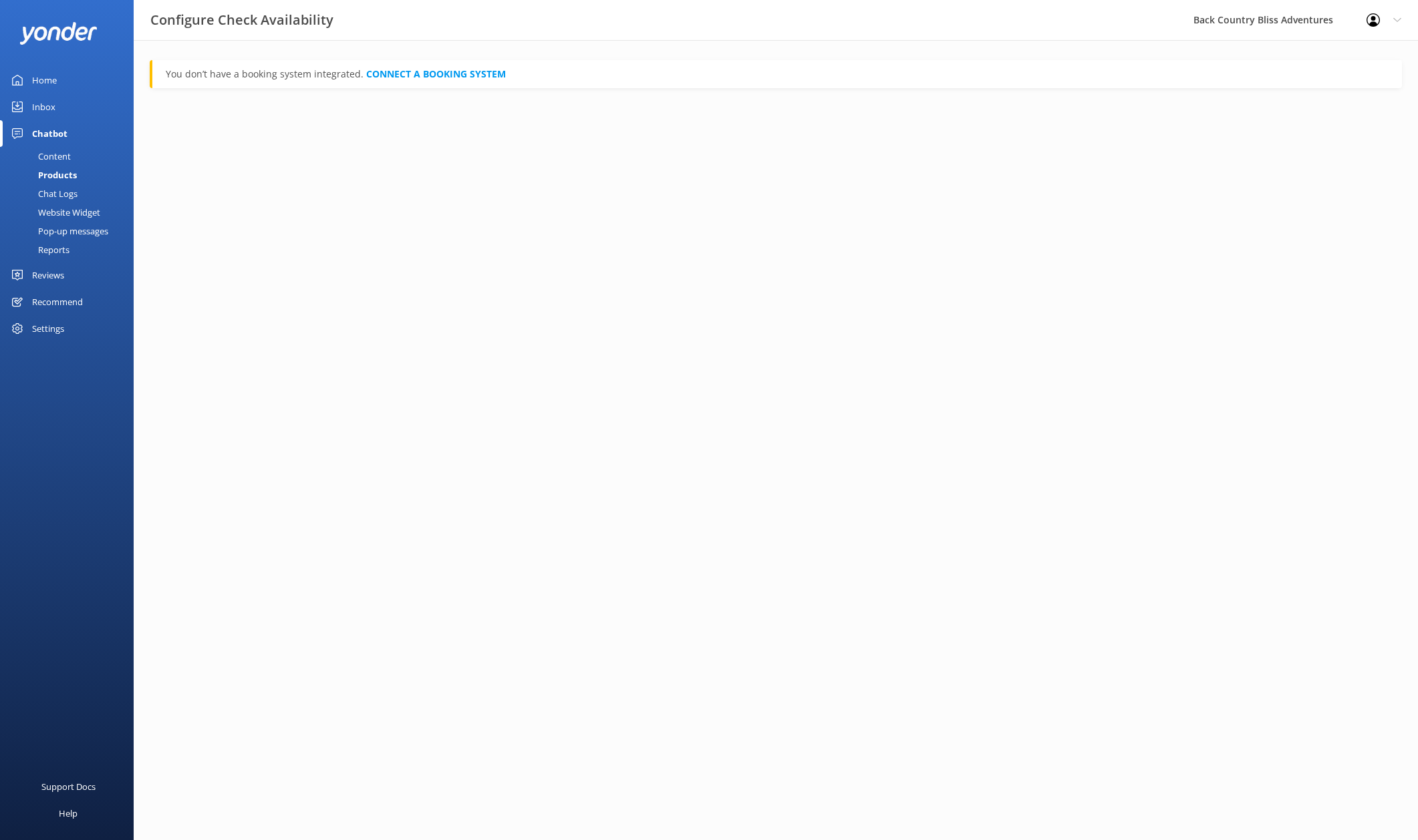
click at [500, 197] on html "Configure Check Availability Back Country Bliss Adventures Profile Settings Log…" at bounding box center [709, 420] width 1418 height 840
click at [484, 178] on html "Configure Check Availability Back Country Bliss Adventures Profile Settings Log…" at bounding box center [709, 420] width 1418 height 840
click at [277, 18] on h3 "Configure Check Availability" at bounding box center [241, 20] width 183 height 21
